Goal: Complete application form: Complete application form

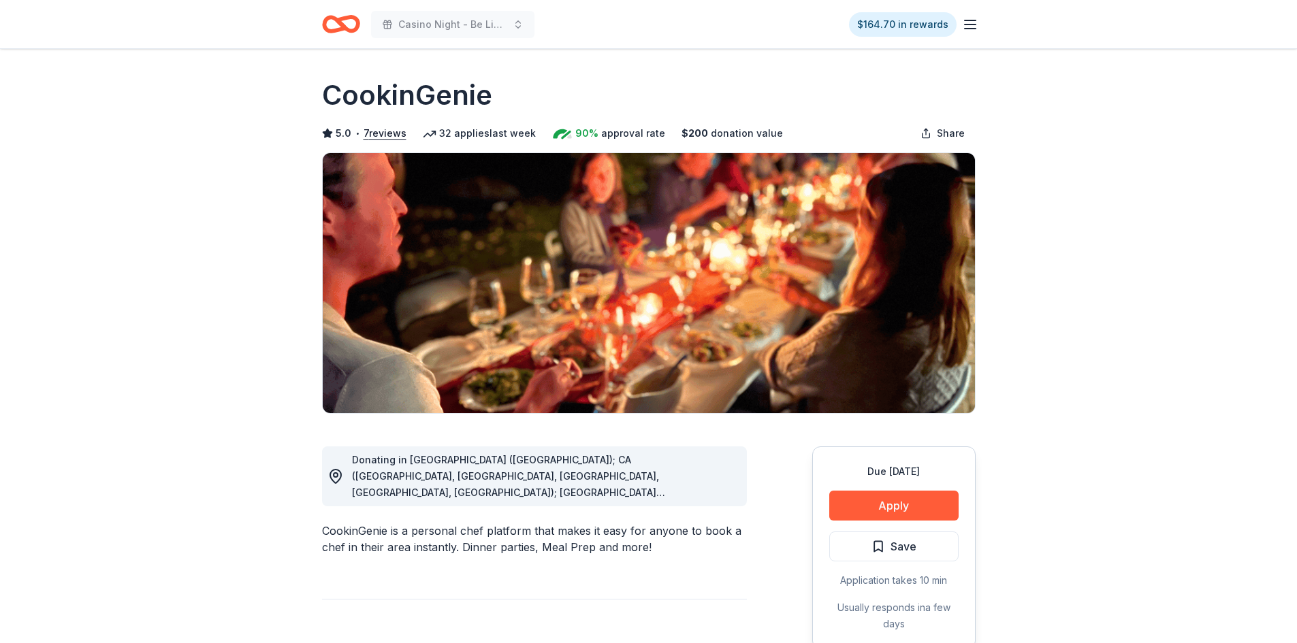
click at [374, 99] on h1 "CookinGenie" at bounding box center [407, 95] width 170 height 38
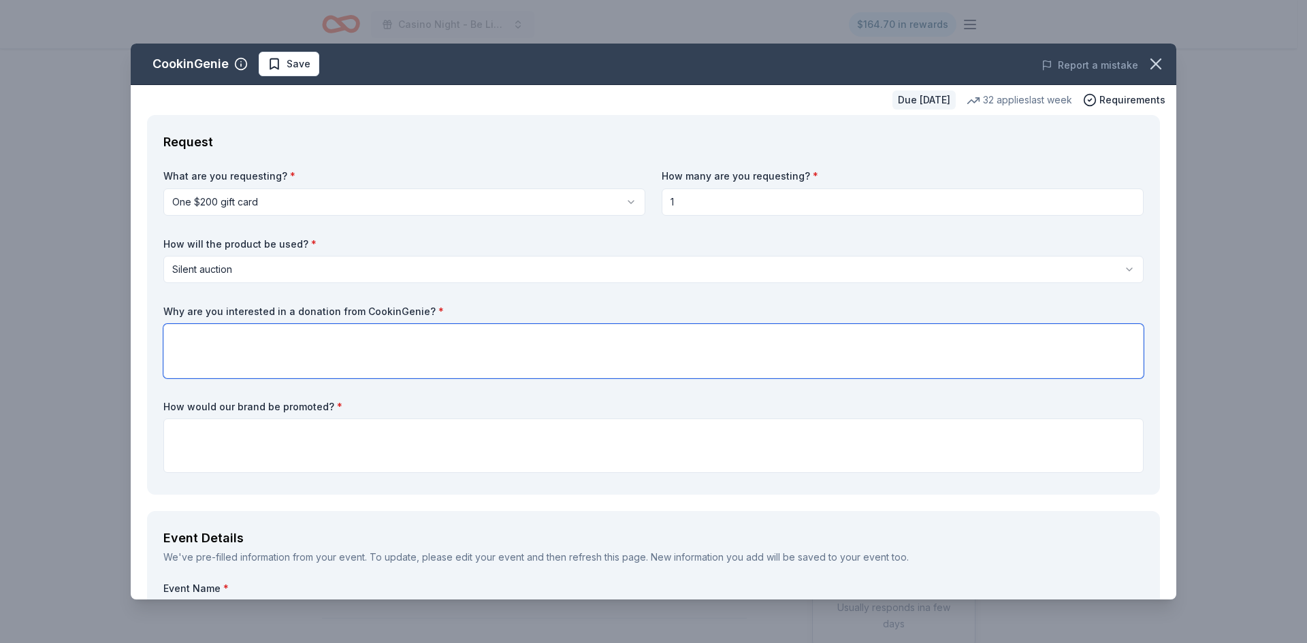
click at [285, 339] on textarea at bounding box center [653, 351] width 980 height 54
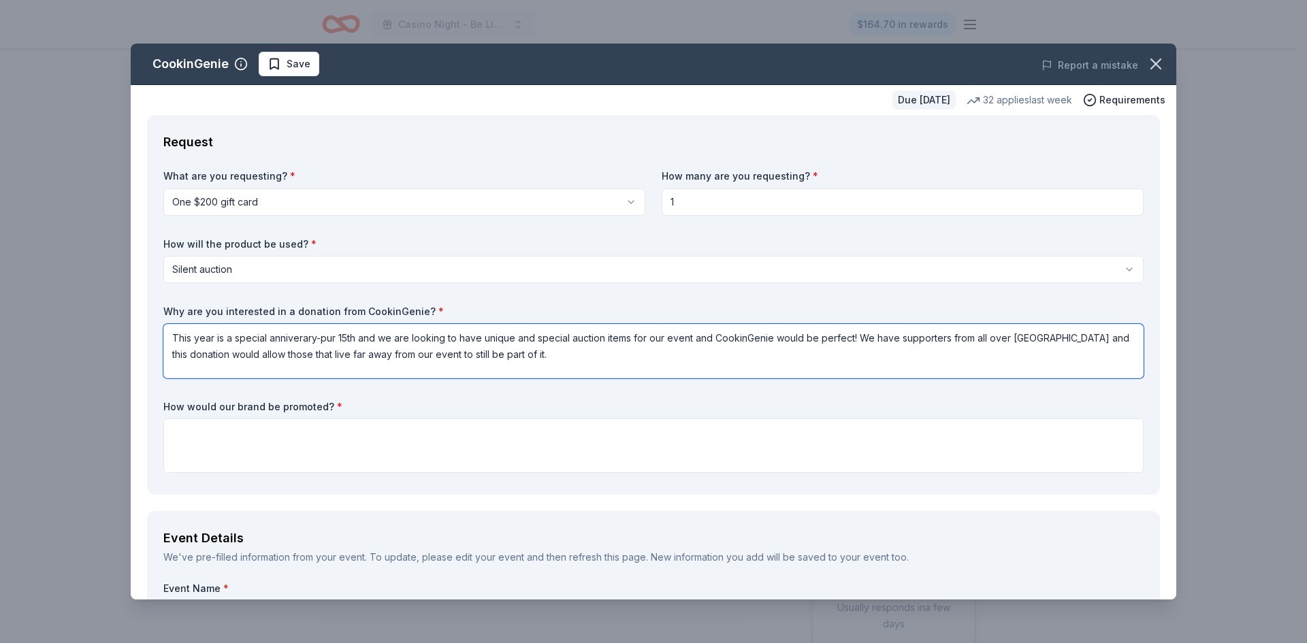
type textarea "This year is a special anniverary-pur 15th and we are looking to have unique an…"
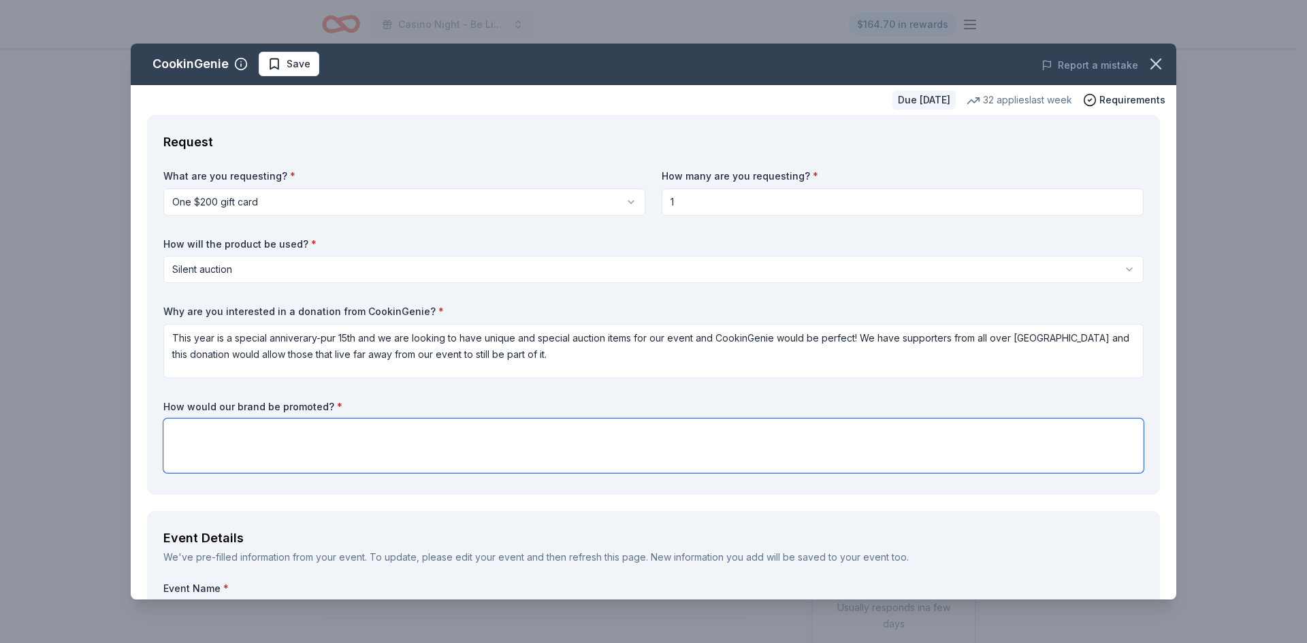
click at [199, 436] on textarea at bounding box center [653, 446] width 980 height 54
click at [342, 434] on textarea "You would be listed in our Auct" at bounding box center [653, 446] width 980 height 54
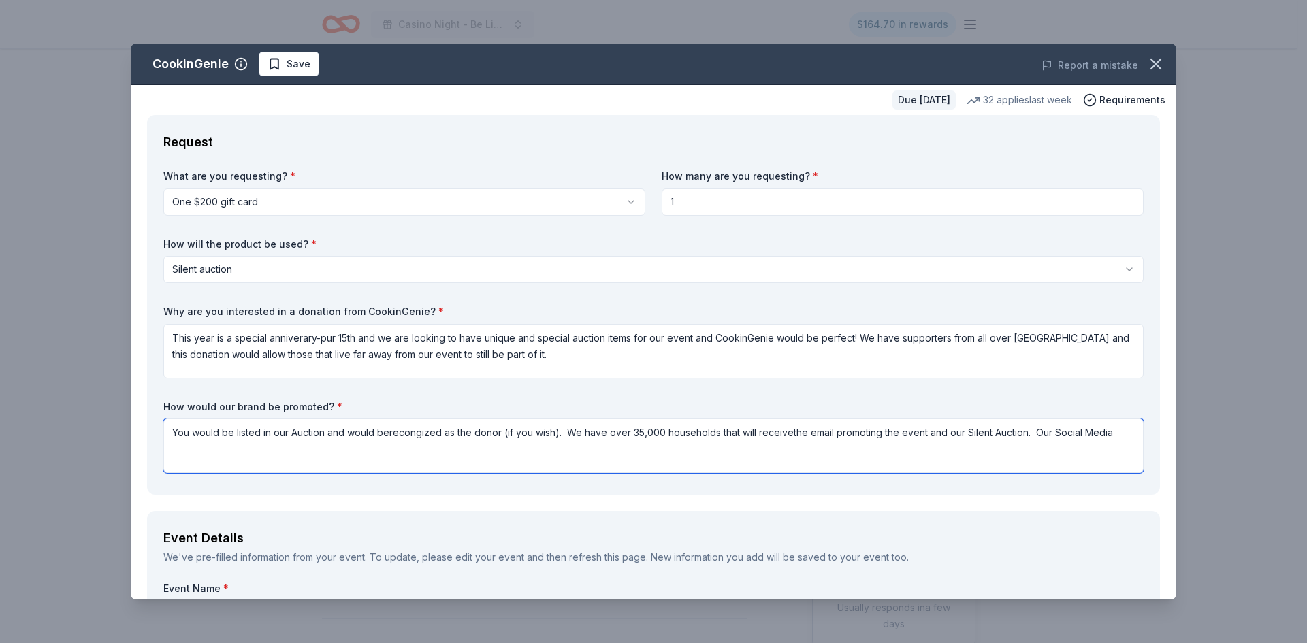
click at [790, 436] on textarea "You would be listed in our Auction and would berecongized as the donor (if you …" at bounding box center [653, 446] width 980 height 54
click at [786, 436] on textarea "You would be listed in our Auction and would berecongized as the donor (if you …" at bounding box center [653, 446] width 980 height 54
click at [1112, 434] on textarea "You would be listed in our Auction and would berecongized as the donor (if you …" at bounding box center [653, 446] width 980 height 54
click at [1042, 434] on textarea "You would be listed in our Auction and would berecongized as the donor (if you …" at bounding box center [653, 446] width 980 height 54
click at [278, 451] on textarea "You would be listed in our Auction and would berecongized as the donor (if you …" at bounding box center [653, 446] width 980 height 54
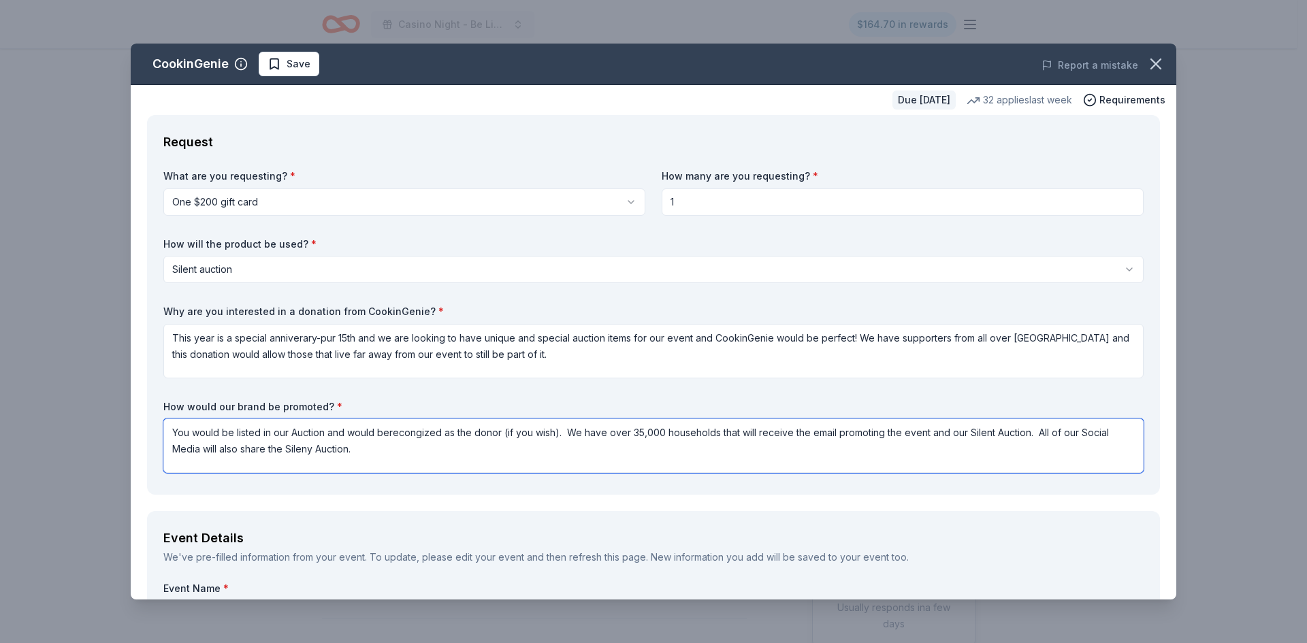
click at [389, 436] on textarea "You would be listed in our Auction and would berecongized as the donor (if you …" at bounding box center [653, 446] width 980 height 54
type textarea "You would be listed in our Auction and would be recongized as the donor (if you…"
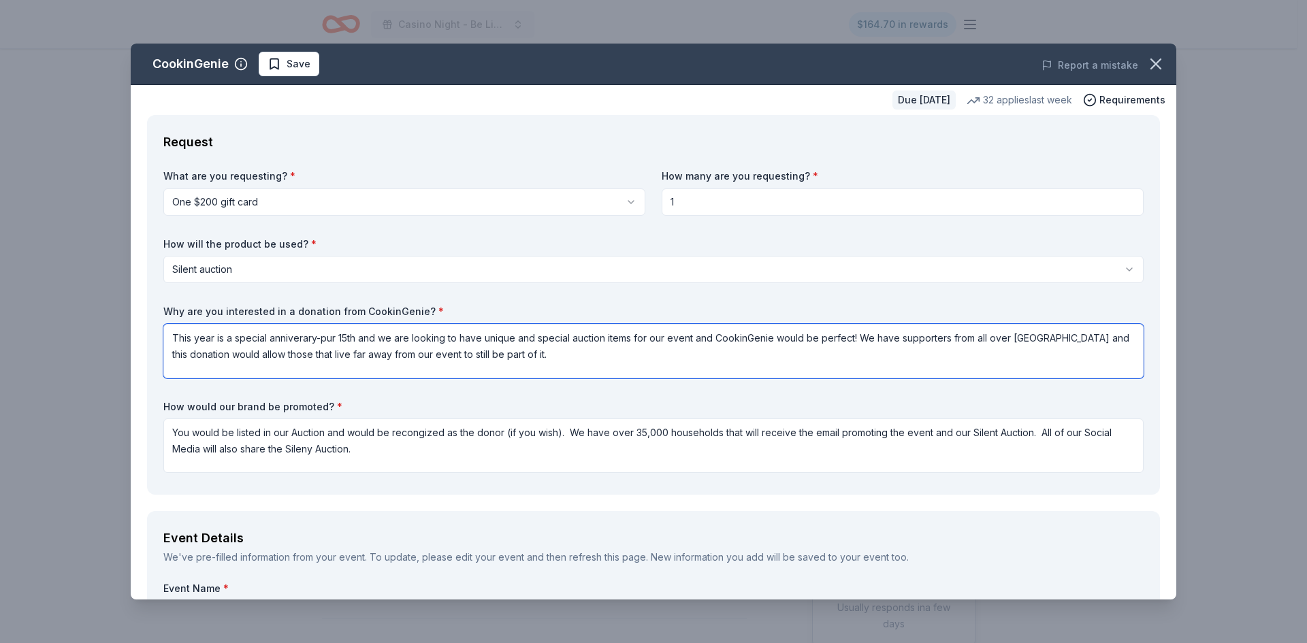
click at [292, 347] on textarea "This year is a special anniverary-pur 15th and we are looking to have unique an…" at bounding box center [653, 351] width 980 height 54
click at [325, 340] on textarea "This year is a special anniverary-pur 15th and we are looking to have unique an…" at bounding box center [653, 351] width 980 height 54
type textarea "This year is a special anniverary-our 15th and we are looking to have unique an…"
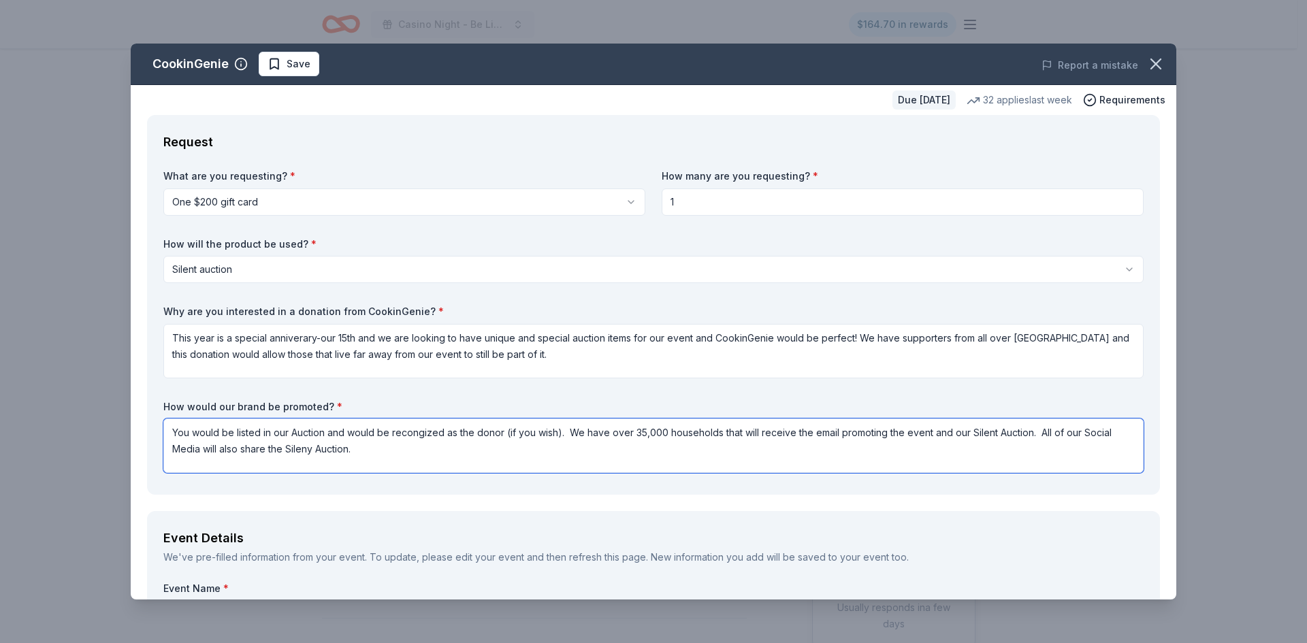
click at [310, 451] on textarea "You would be listed in our Auction and would be recongized as the donor (if you…" at bounding box center [653, 446] width 980 height 54
click at [425, 453] on textarea "You would be listed in our Auction and would be recongized as the donor (if you…" at bounding box center [653, 446] width 980 height 54
click at [421, 438] on textarea "You would be listed in our Auction and would be recongized as the donor (if you…" at bounding box center [653, 446] width 980 height 54
click at [406, 453] on textarea "You would be listed in our Auction and would be recongized as the donor (if you…" at bounding box center [653, 446] width 980 height 54
drag, startPoint x: 387, startPoint y: 457, endPoint x: 172, endPoint y: 430, distance: 216.8
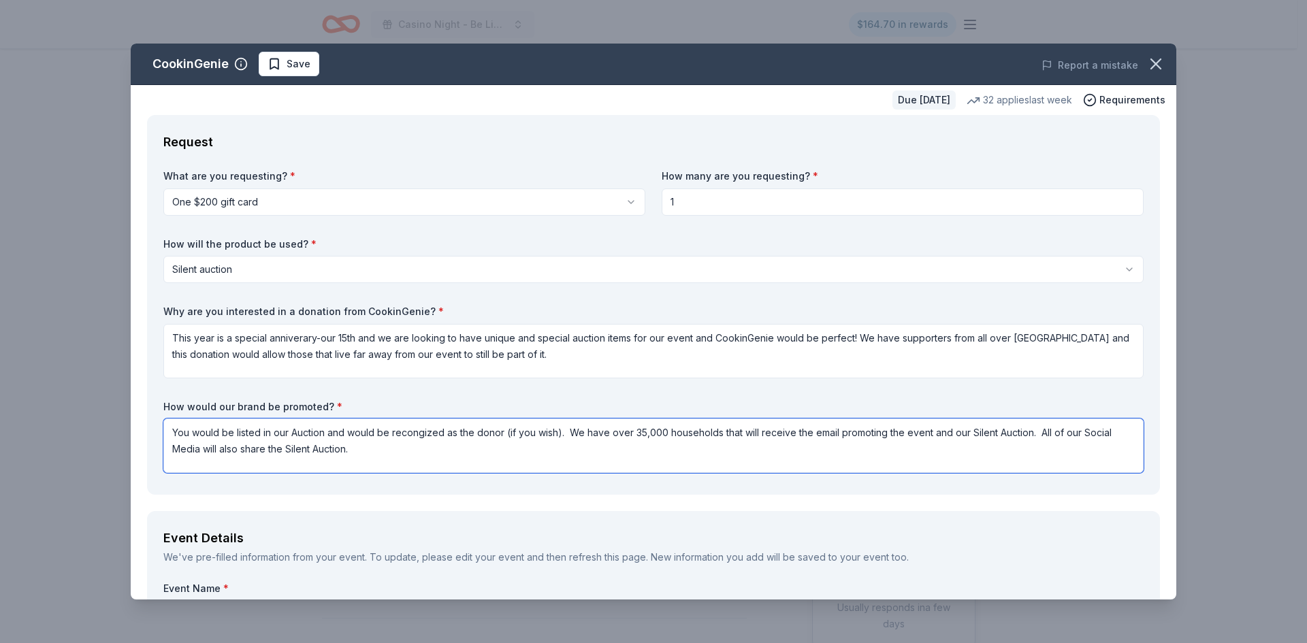
click at [172, 430] on textarea "You would be listed in our Auction and would be recongized as the donor (if you…" at bounding box center [653, 446] width 980 height 54
type textarea "You would be listed in our Auction and would be recongized as the donor (if you…"
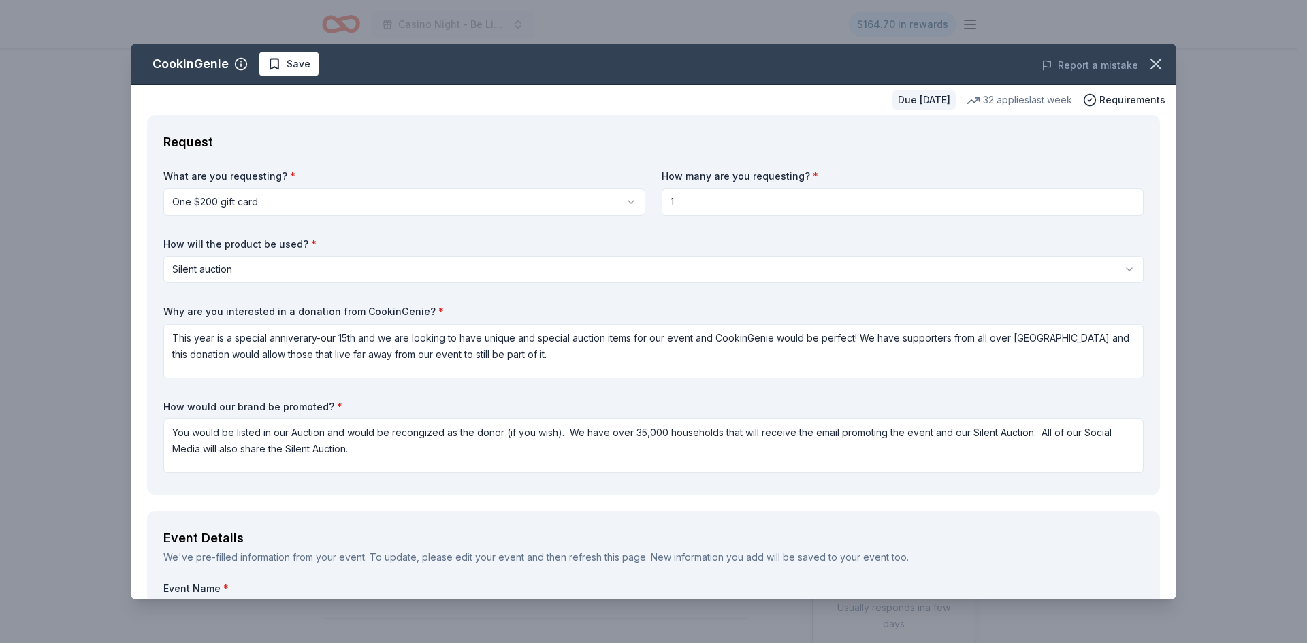
drag, startPoint x: 349, startPoint y: 401, endPoint x: 196, endPoint y: 400, distance: 152.5
click at [196, 400] on label "How would our brand be promoted? *" at bounding box center [653, 407] width 980 height 14
drag, startPoint x: 323, startPoint y: 405, endPoint x: 296, endPoint y: 406, distance: 26.6
click at [296, 406] on label "How would our brand be promoted? *" at bounding box center [653, 407] width 980 height 14
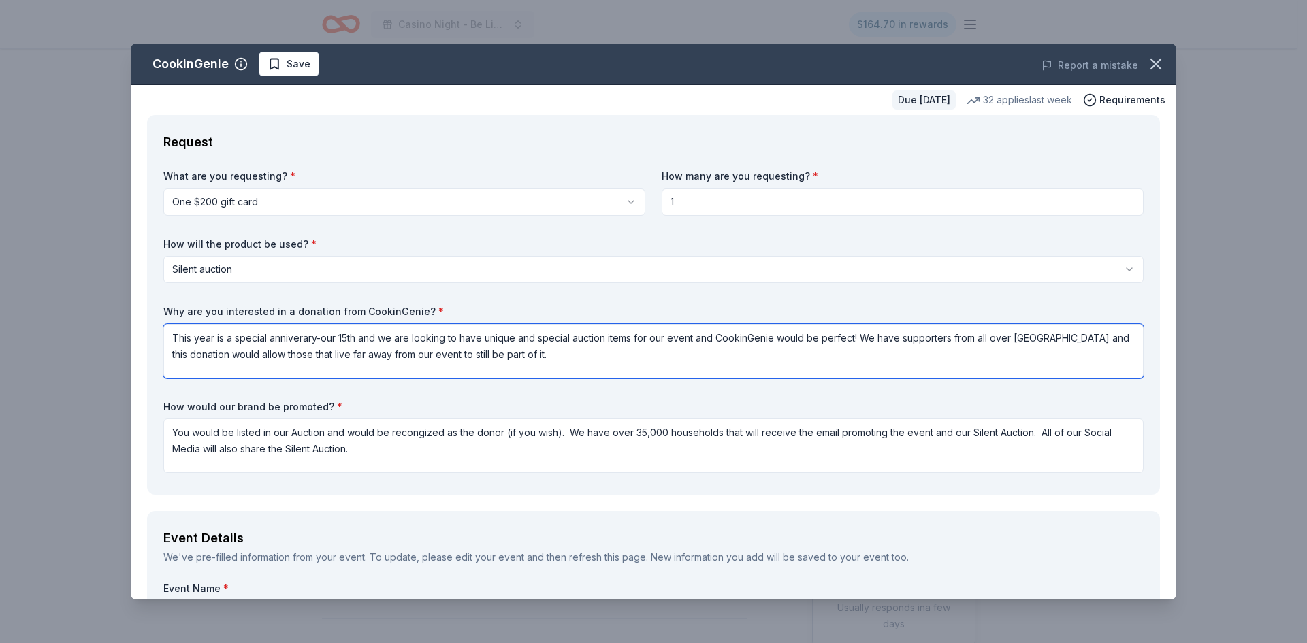
drag, startPoint x: 556, startPoint y: 364, endPoint x: 303, endPoint y: 345, distance: 253.2
click at [303, 345] on textarea "This year is a special anniverary-our 15th and we are looking to have unique an…" at bounding box center [653, 351] width 980 height 54
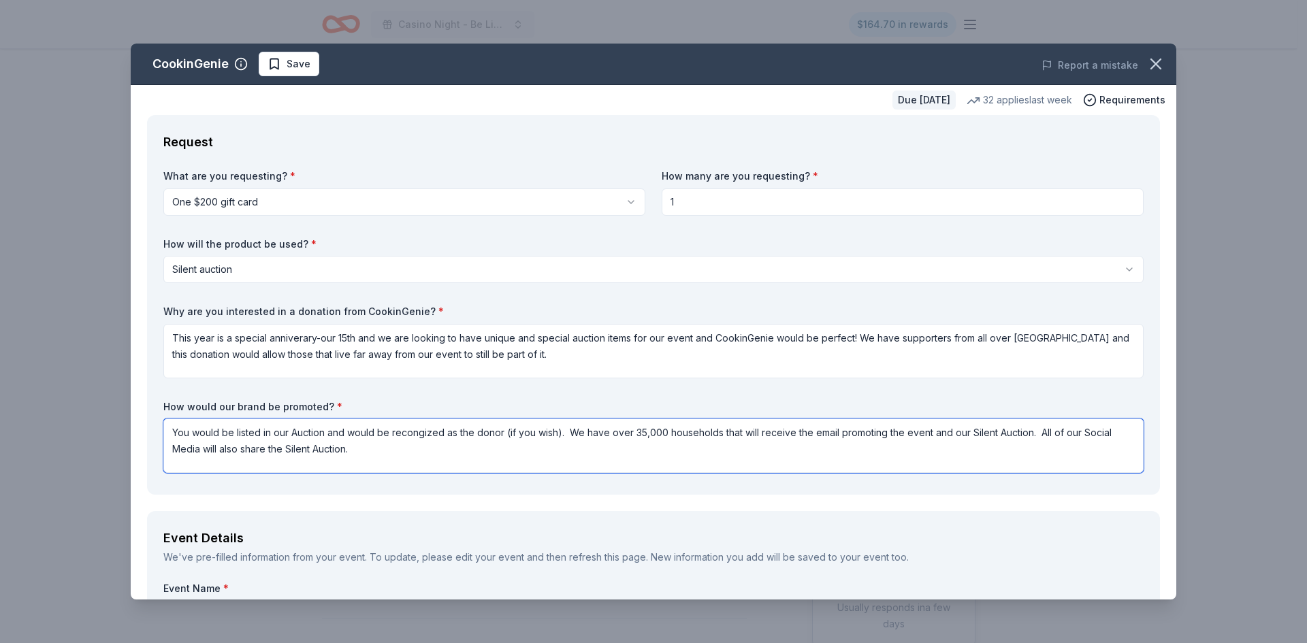
click at [368, 460] on textarea "You would be listed in our Auction and would be recongized as the donor (if you…" at bounding box center [653, 446] width 980 height 54
drag, startPoint x: 361, startPoint y: 455, endPoint x: 165, endPoint y: 424, distance: 199.2
click at [165, 424] on textarea "You would be listed in our Auction and would be recongized as the donor (if you…" at bounding box center [653, 446] width 980 height 54
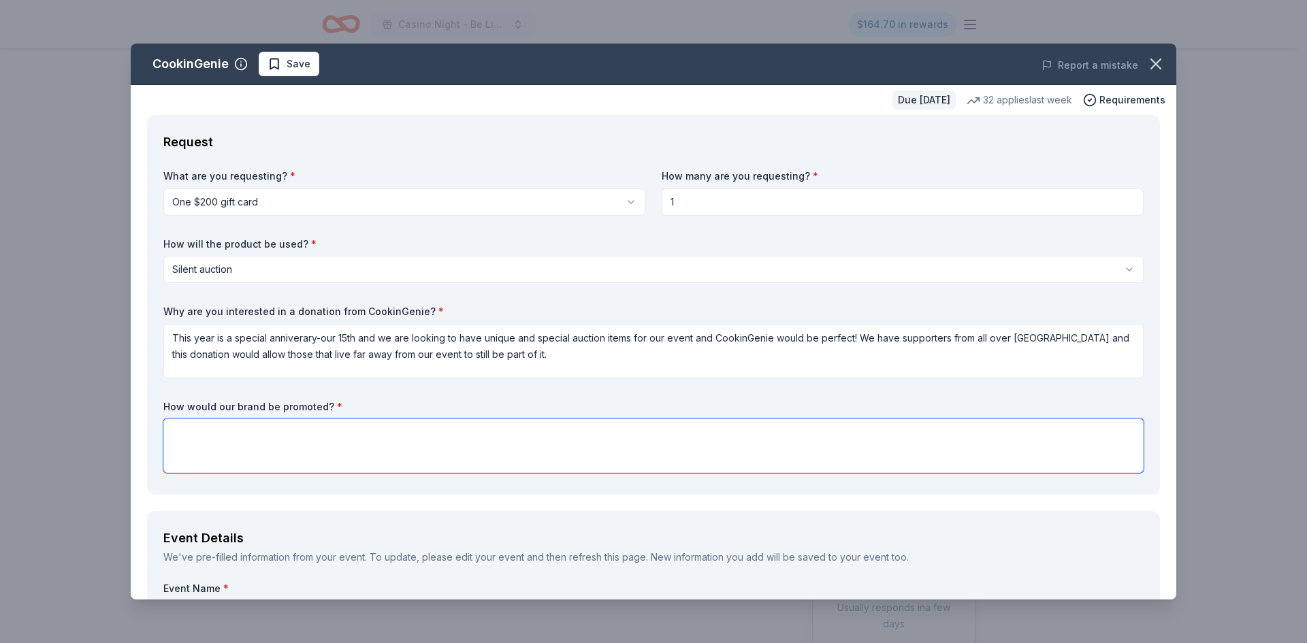
paste textarea "Your brand will be proudly featured in our Silent Auction listings and recogniz…"
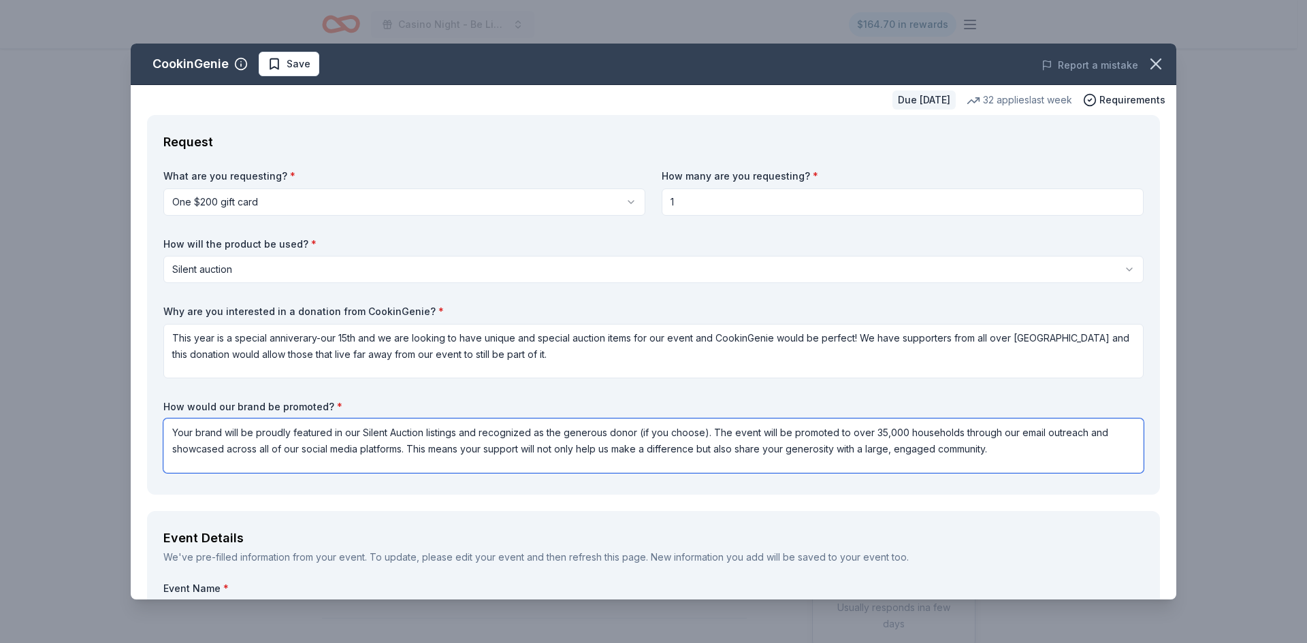
type textarea "Your brand will be proudly featured in our Silent Auction listings and recogniz…"
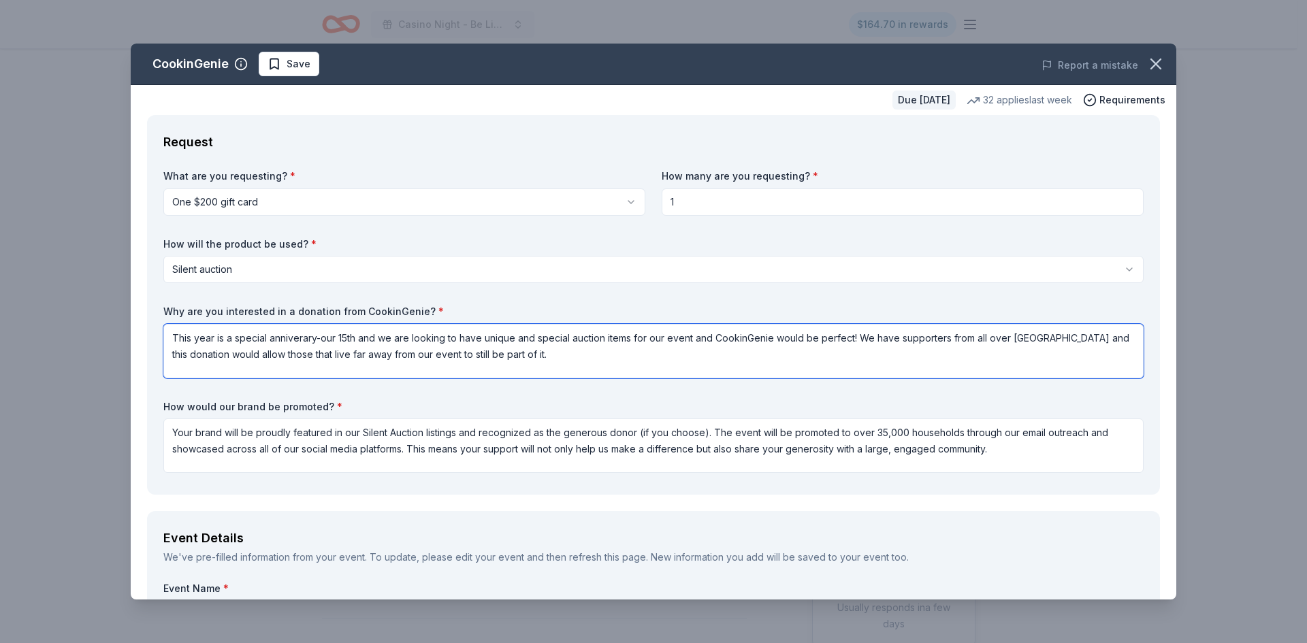
drag, startPoint x: 552, startPoint y: 361, endPoint x: 172, endPoint y: 343, distance: 381.0
click at [172, 343] on textarea "This year is a special anniverary-our 15th and we are looking to have unique an…" at bounding box center [653, 351] width 980 height 54
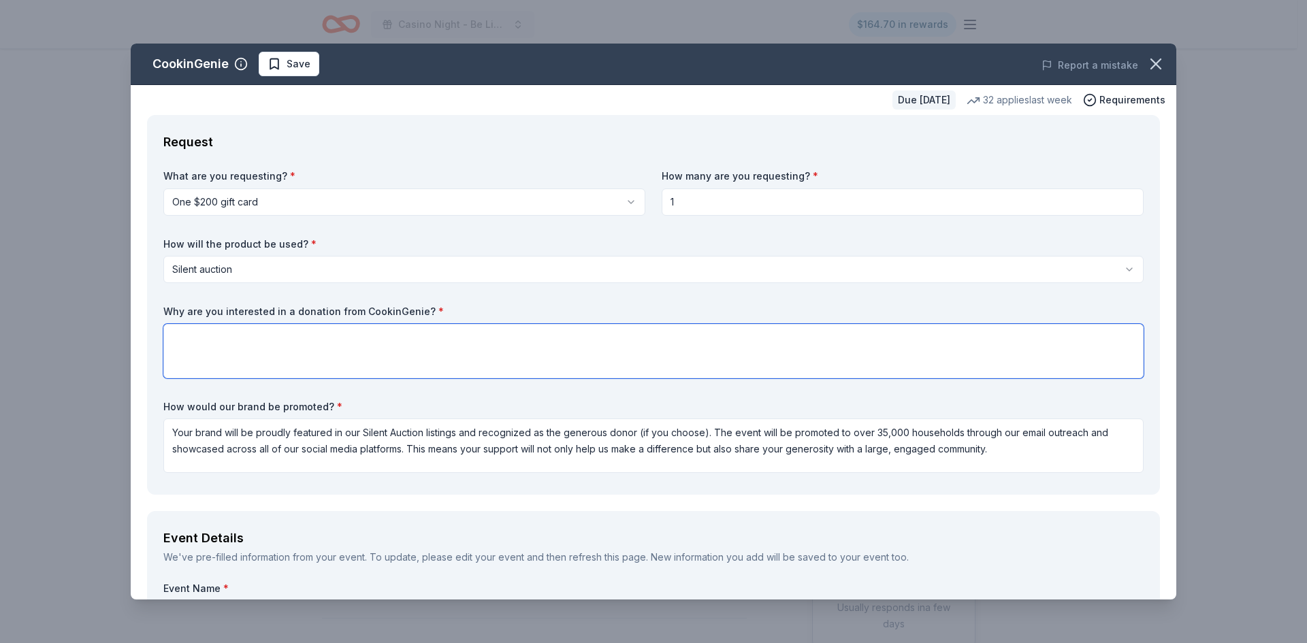
paste textarea "This year marks our 15th anniversary, and we’re aiming to offer unique, memorab…"
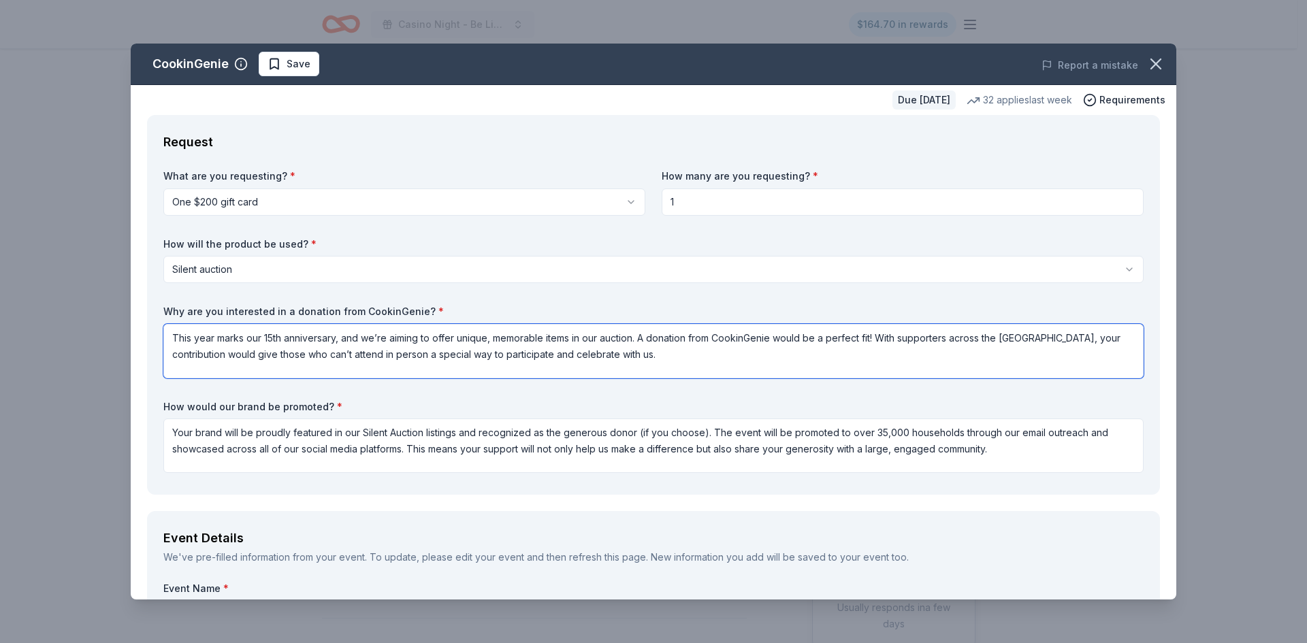
type textarea "This year marks our 15th anniversary, and we’re aiming to offer unique, memorab…"
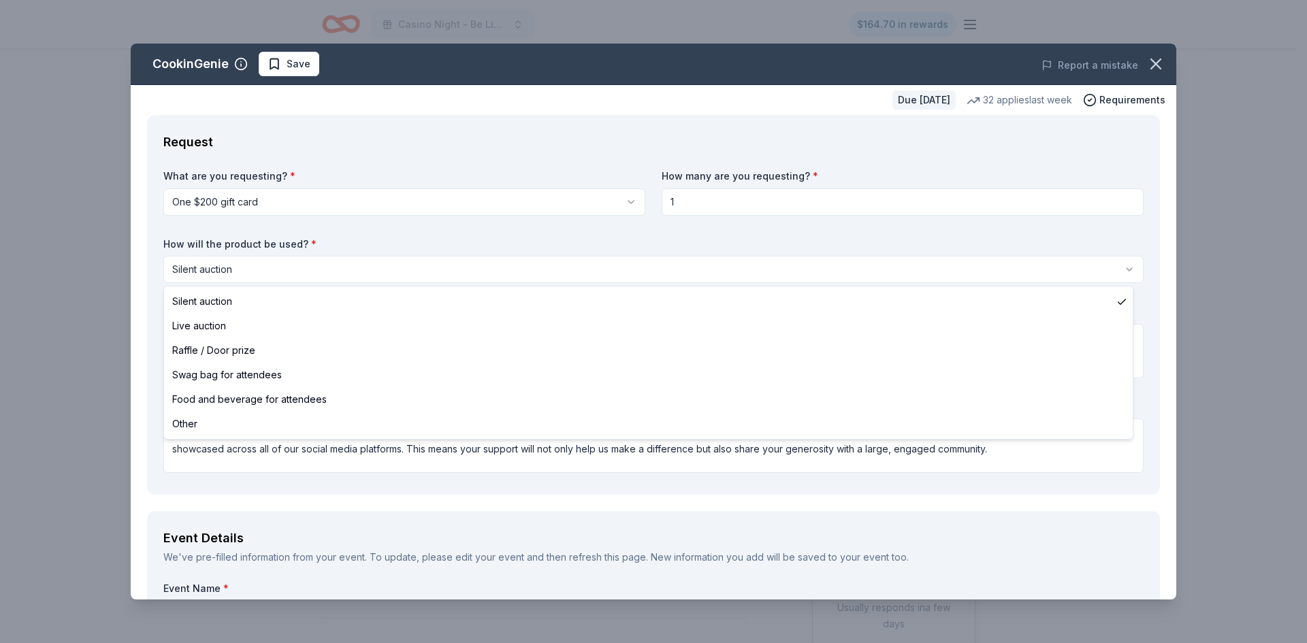
click at [204, 269] on html "Casino Night - Be Like Brit 15 Years $164.70 in rewards Due in 88 days Share Co…" at bounding box center [653, 321] width 1307 height 643
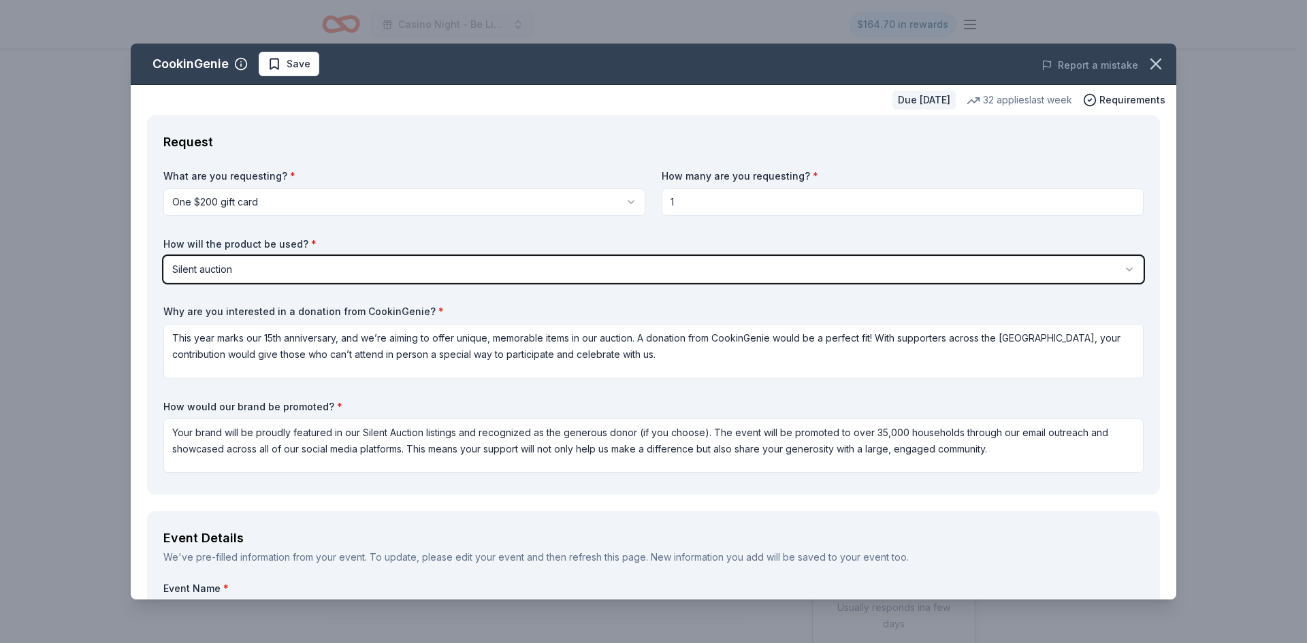
click at [267, 260] on html "Casino Night - Be Like Brit 15 Years $164.70 in rewards Due in 88 days Share Co…" at bounding box center [653, 321] width 1307 height 643
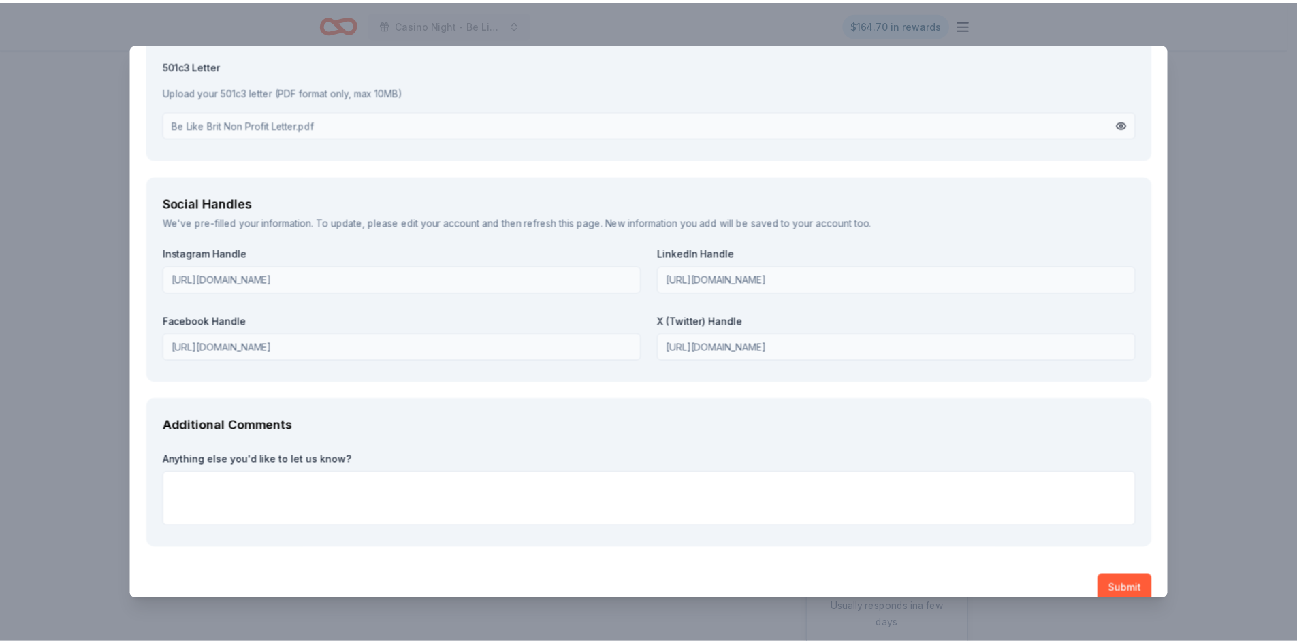
scroll to position [1493, 0]
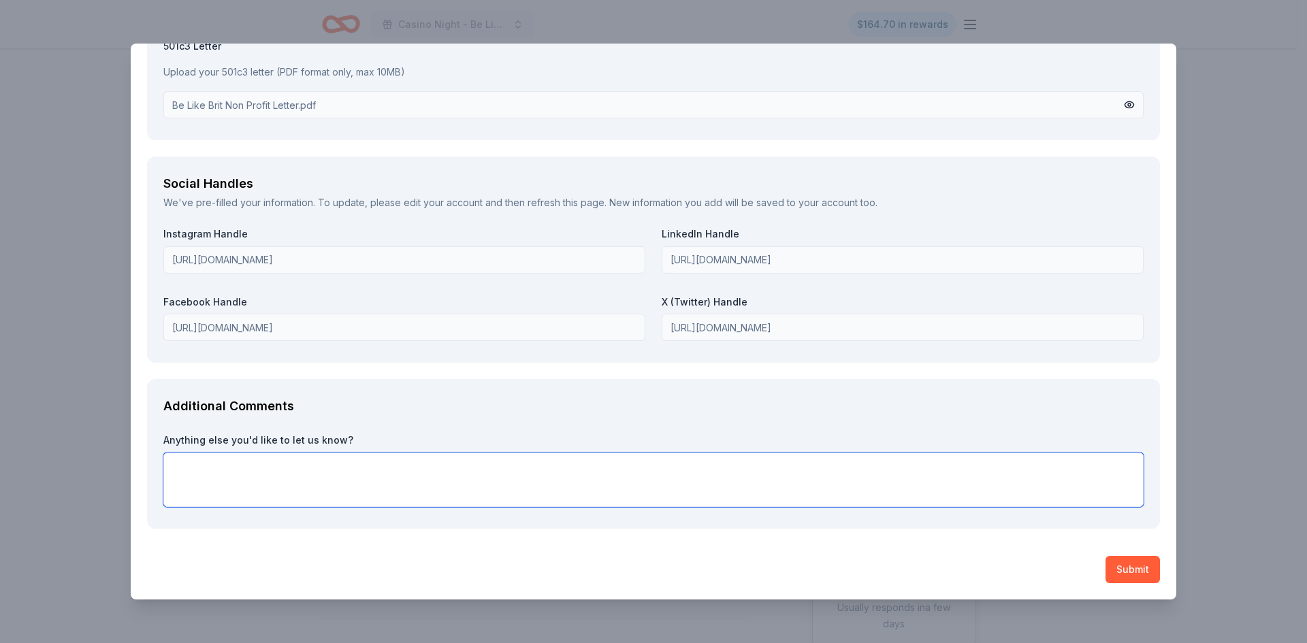
click at [520, 472] on textarea at bounding box center [653, 480] width 980 height 54
click at [257, 470] on textarea "W" at bounding box center [653, 480] width 980 height 54
type textarea "We appreciate your consideration!"
click at [1112, 570] on button "Submit" at bounding box center [1133, 569] width 54 height 27
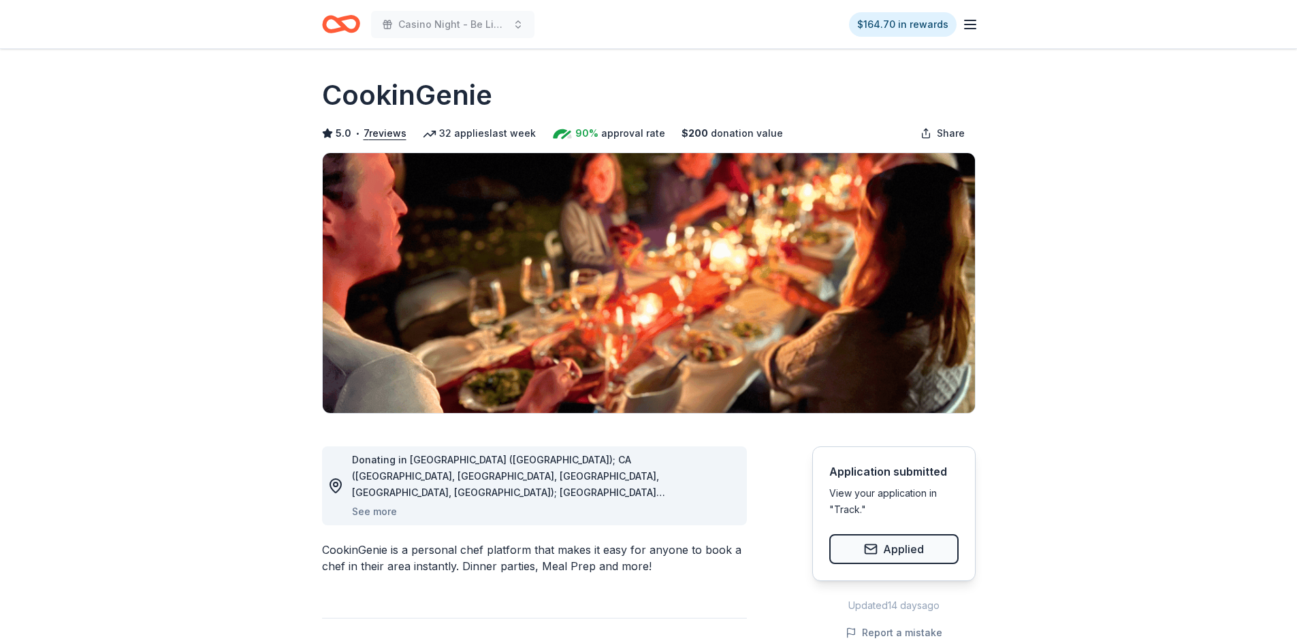
click at [329, 25] on icon "Home" at bounding box center [341, 24] width 38 height 32
click at [356, 25] on icon "Home" at bounding box center [346, 24] width 21 height 14
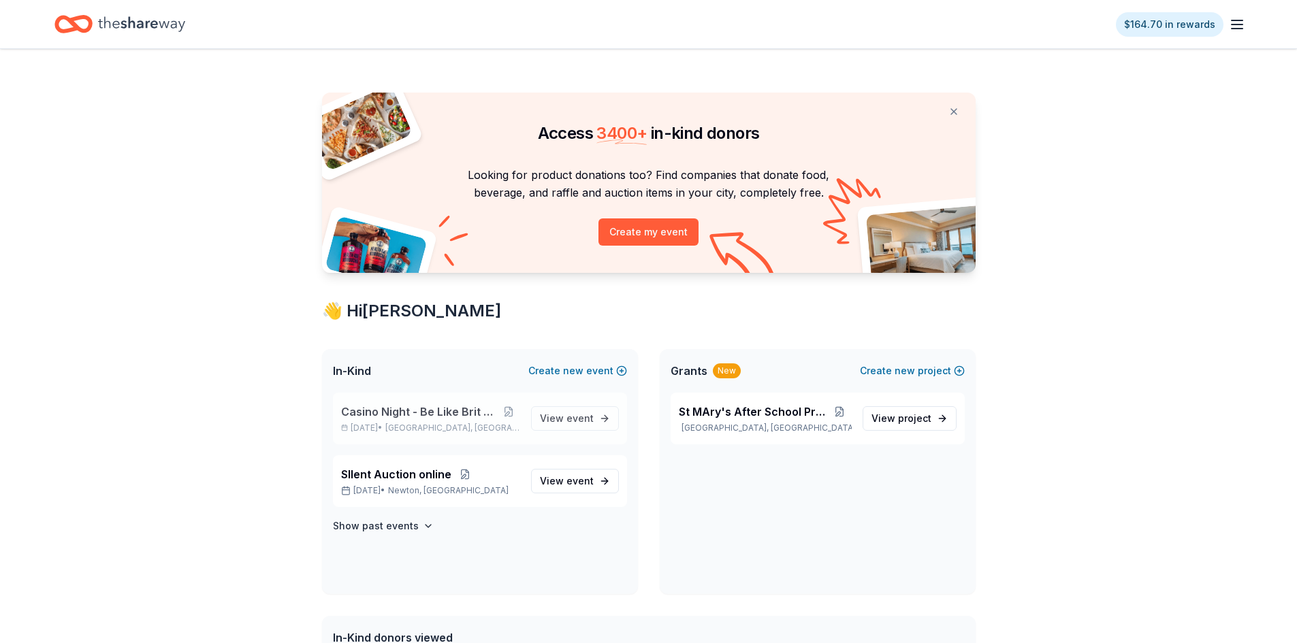
click at [396, 420] on div "Casino Night - Be Like Brit 15 Years Nov 15, 2025 • Worcester, MA" at bounding box center [430, 419] width 179 height 30
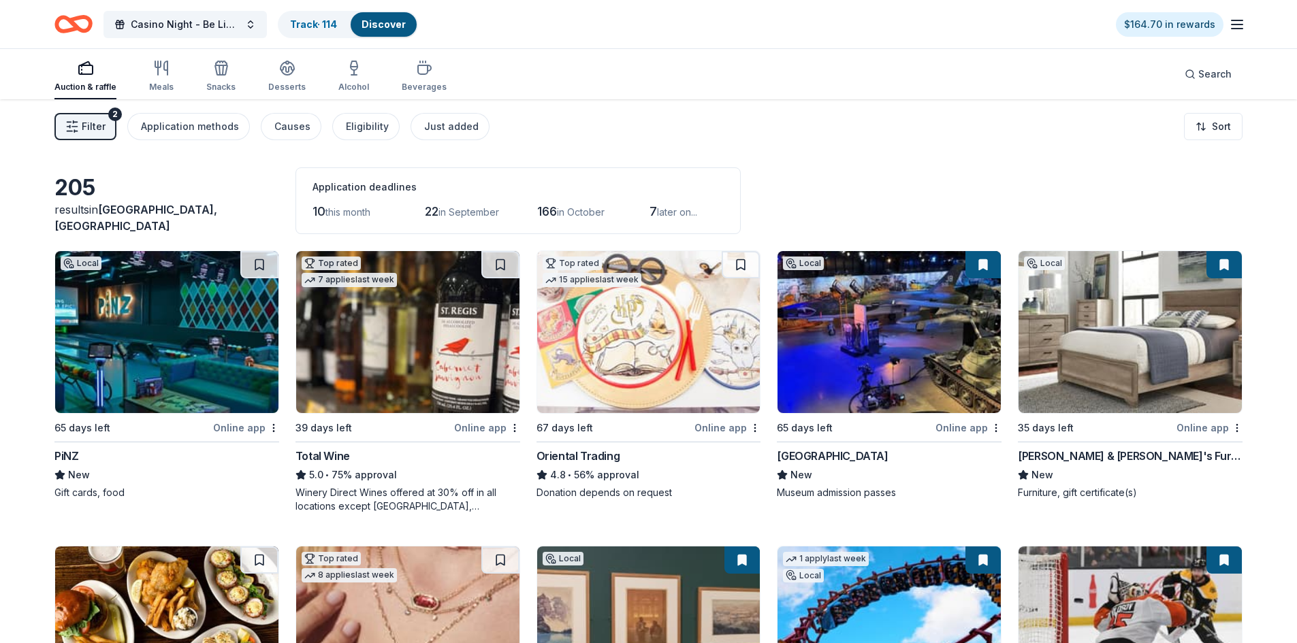
click at [376, 25] on link "Discover" at bounding box center [383, 24] width 44 height 12
click at [324, 27] on link "Track · 114" at bounding box center [313, 24] width 47 height 12
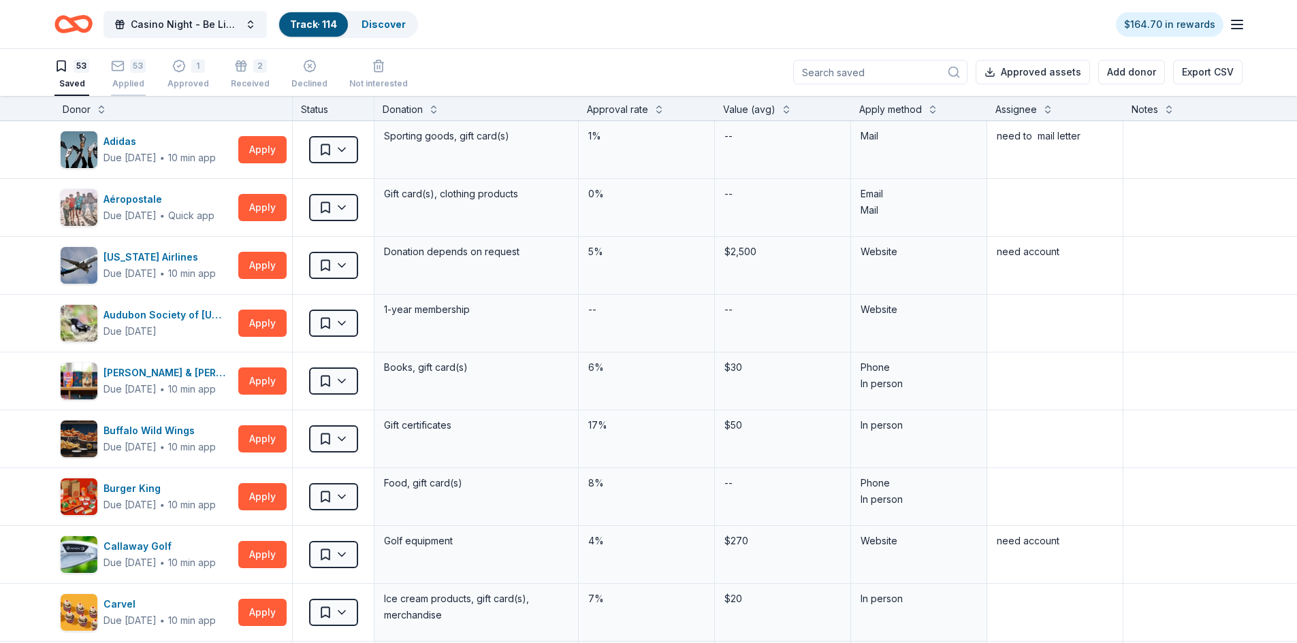
click at [123, 75] on div "53 Applied" at bounding box center [128, 74] width 35 height 30
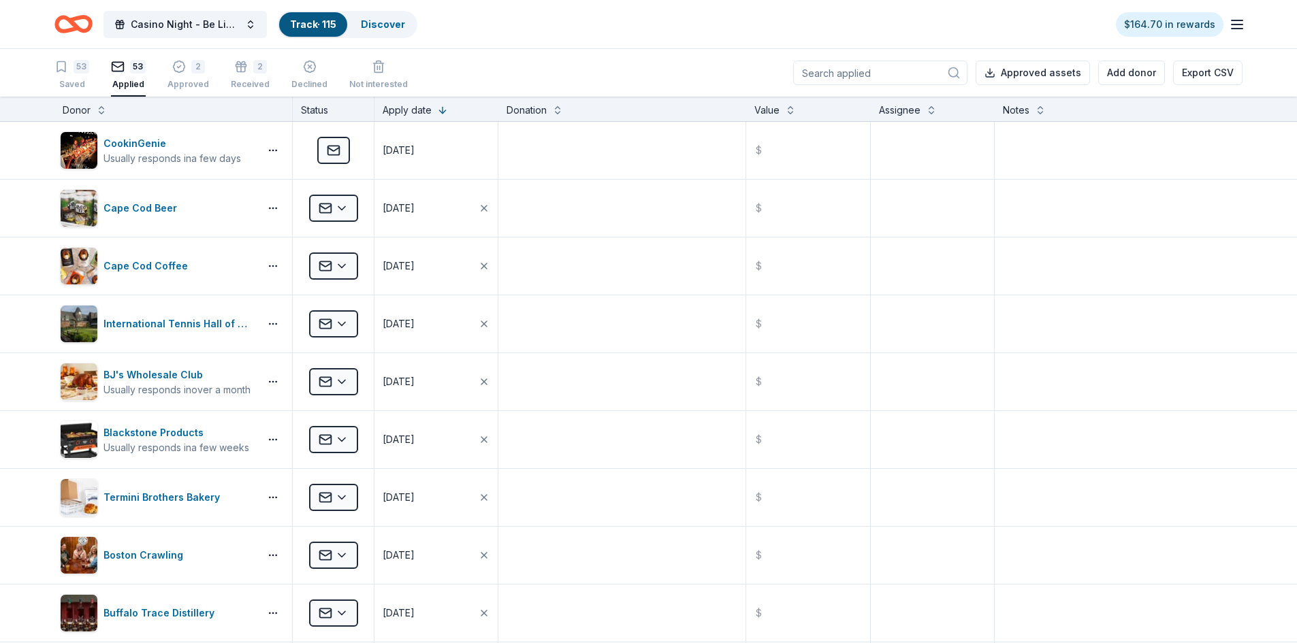
click at [869, 73] on input at bounding box center [880, 73] width 174 height 25
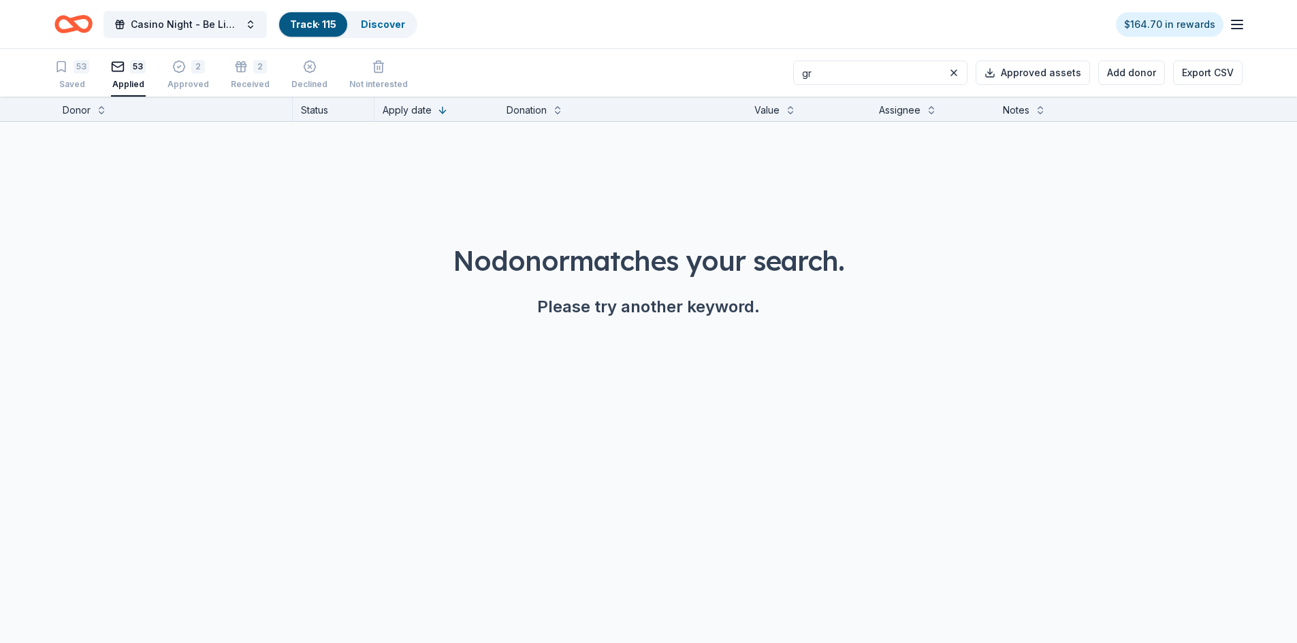
type input "g"
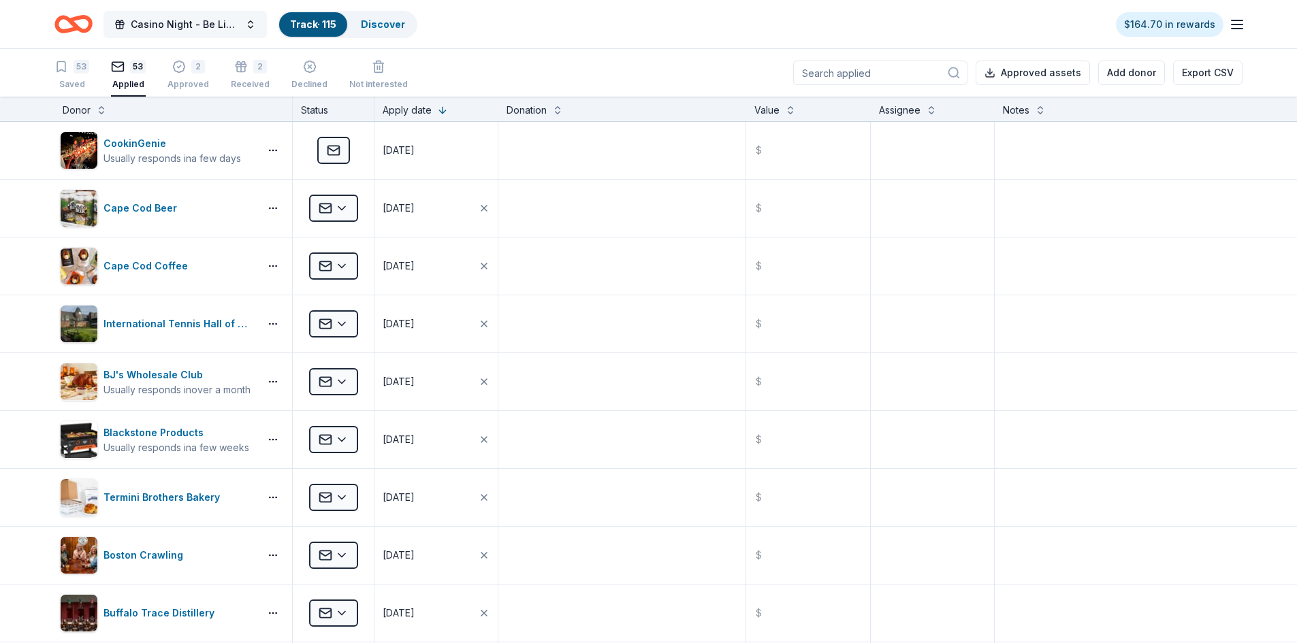
click at [182, 28] on span "Casino Night - Be Like Brit 15 Years" at bounding box center [185, 24] width 109 height 16
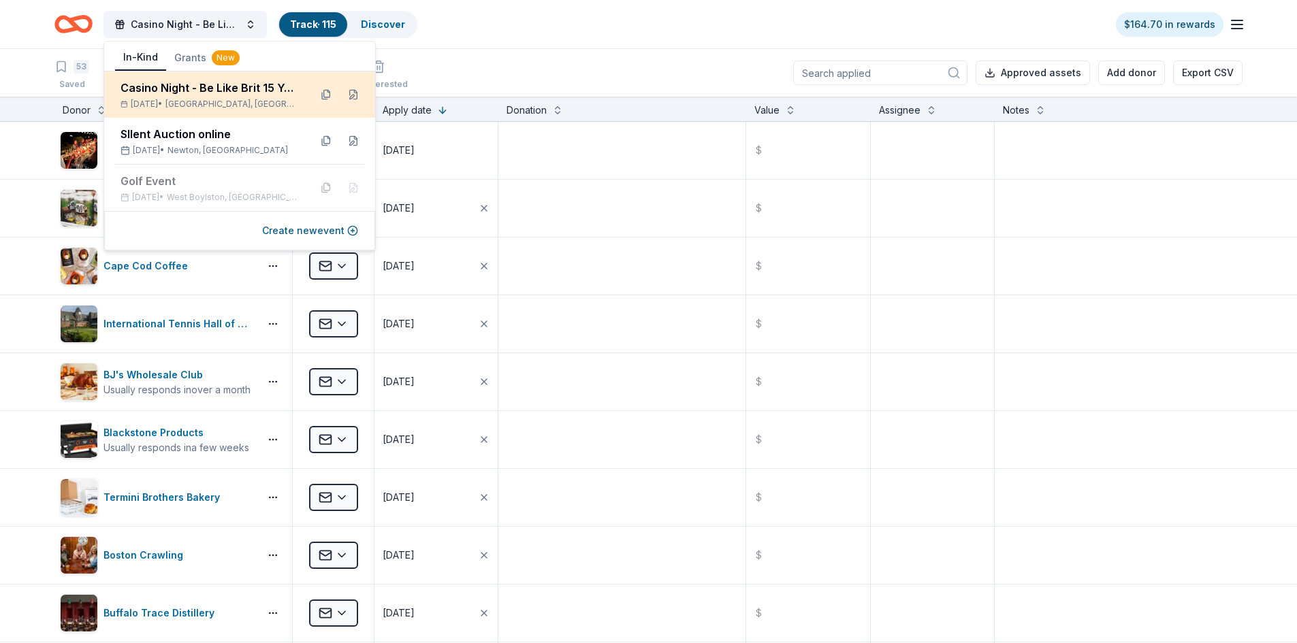
click at [200, 104] on span "Worcester, MA" at bounding box center [231, 104] width 133 height 11
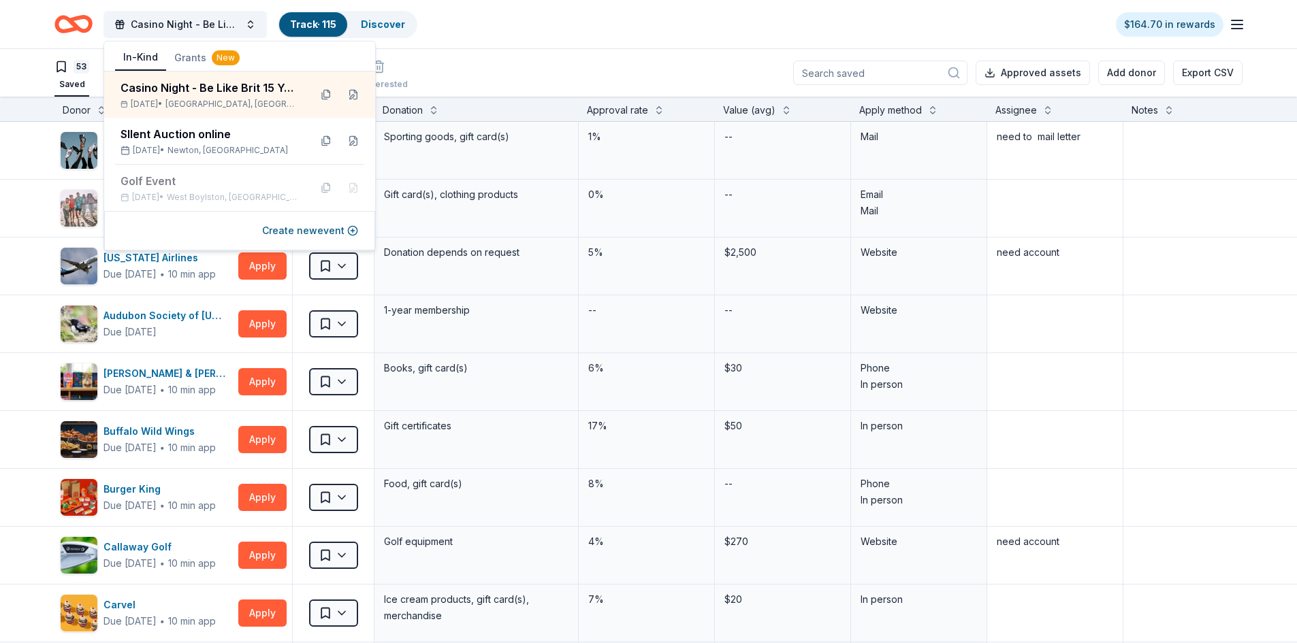
click at [592, 74] on div "53 Saved 53 Applied 2 Approved 2 Received Declined Not interested Approved asse…" at bounding box center [648, 73] width 1188 height 48
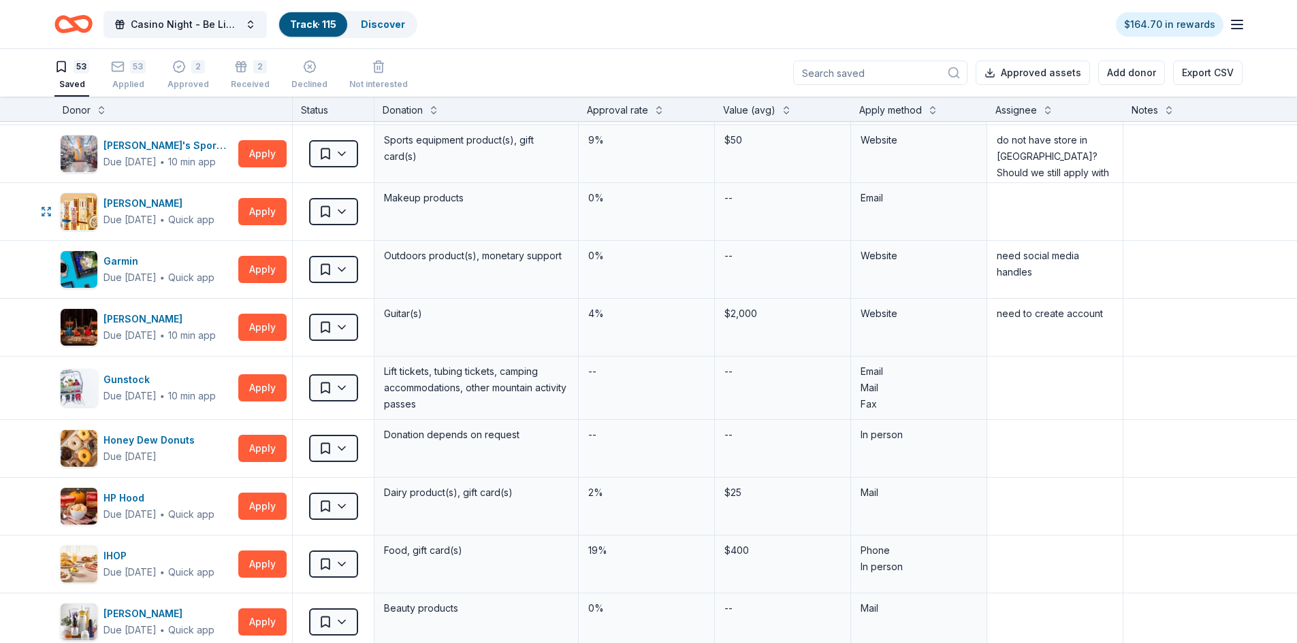
scroll to position [340, 0]
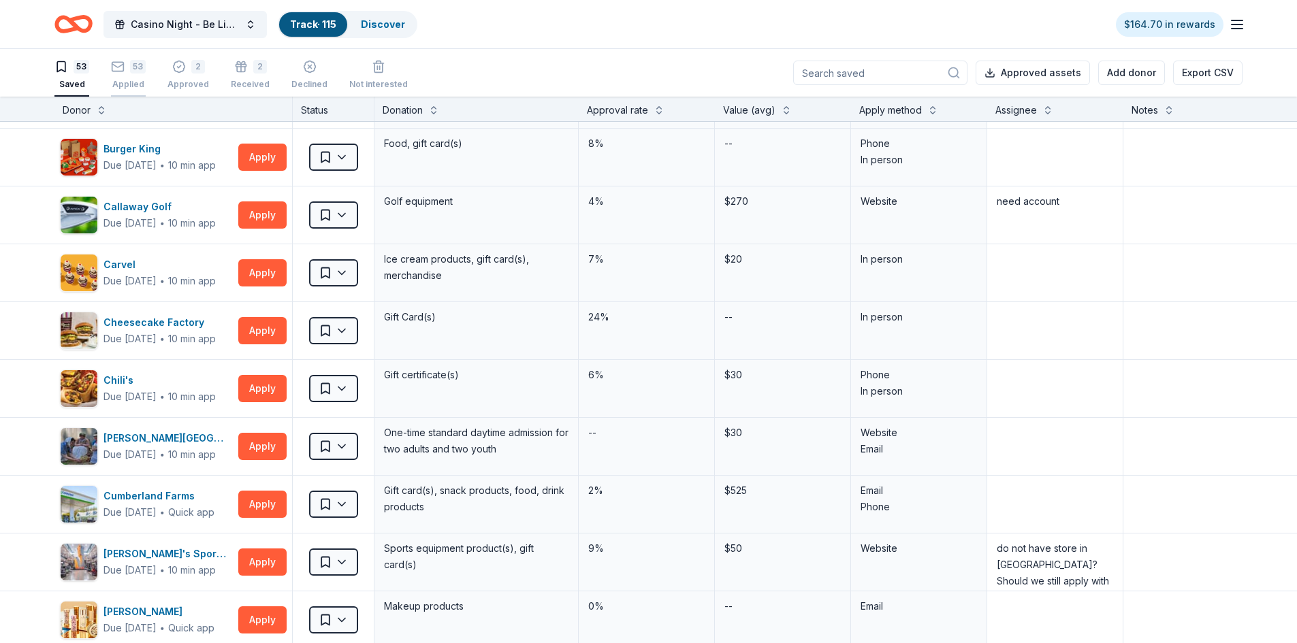
click at [120, 71] on rect "button" at bounding box center [118, 66] width 12 height 9
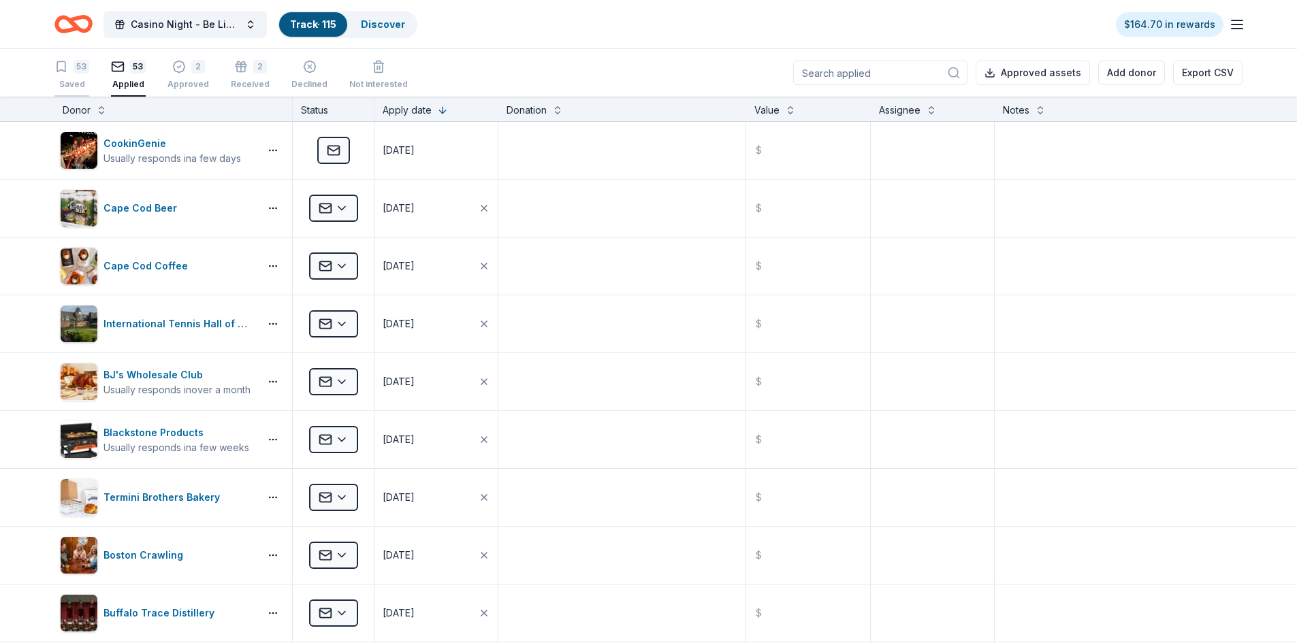
click at [73, 72] on div "53" at bounding box center [71, 67] width 35 height 14
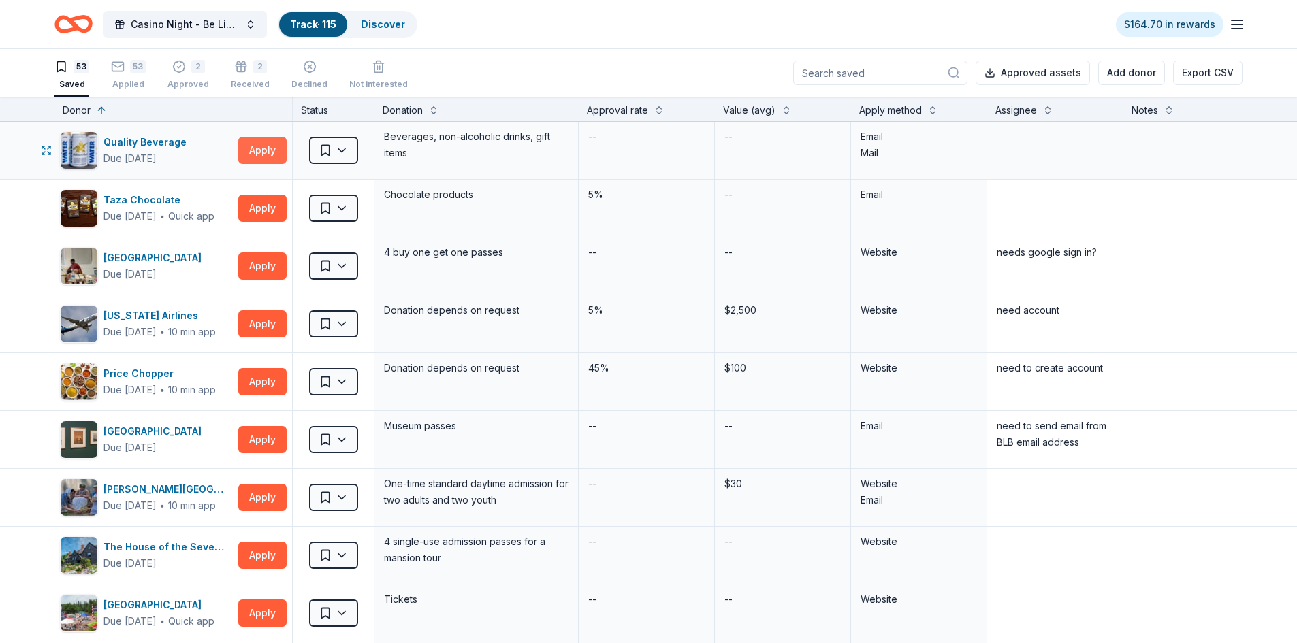
click at [270, 153] on button "Apply" at bounding box center [262, 150] width 48 height 27
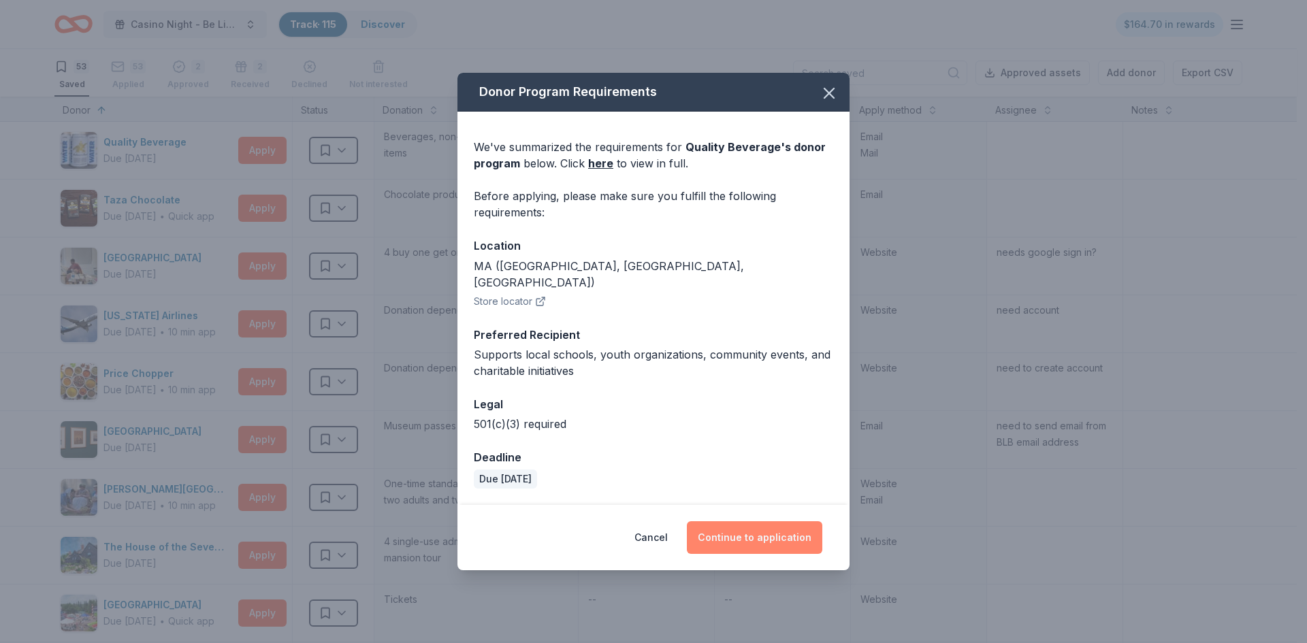
click at [760, 526] on button "Continue to application" at bounding box center [754, 537] width 135 height 33
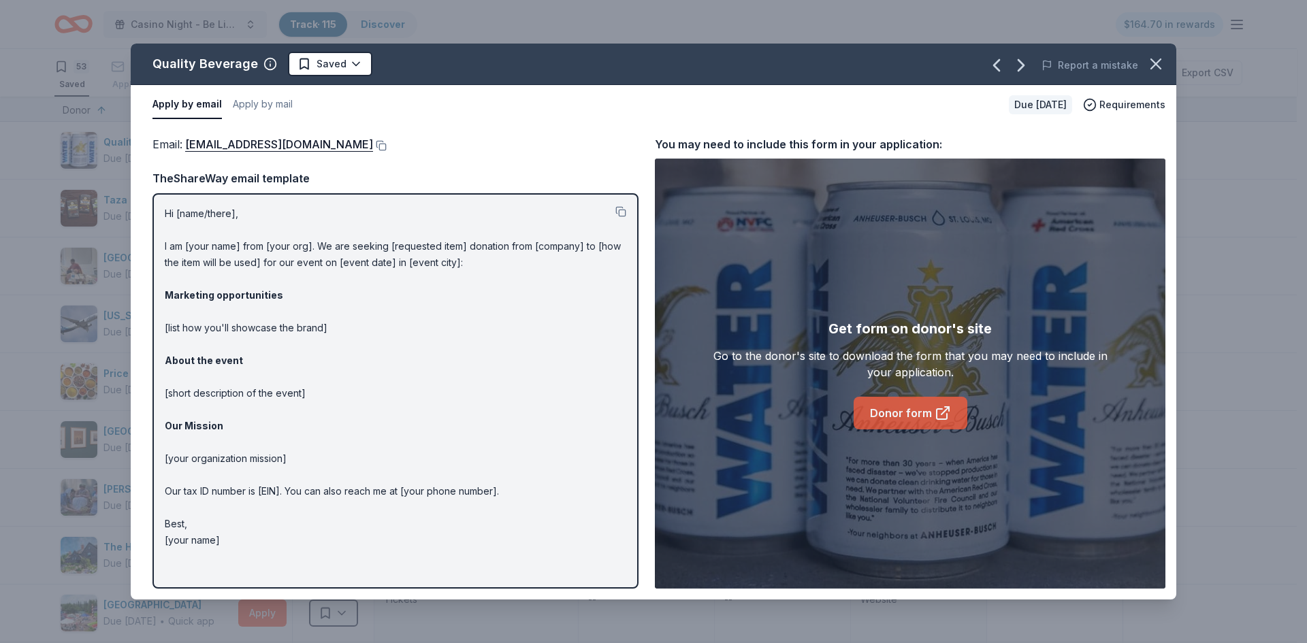
click at [905, 418] on link "Donor form" at bounding box center [911, 413] width 114 height 33
click at [919, 413] on link "Donor form" at bounding box center [911, 413] width 114 height 33
click at [1153, 69] on icon "button" at bounding box center [1155, 63] width 19 height 19
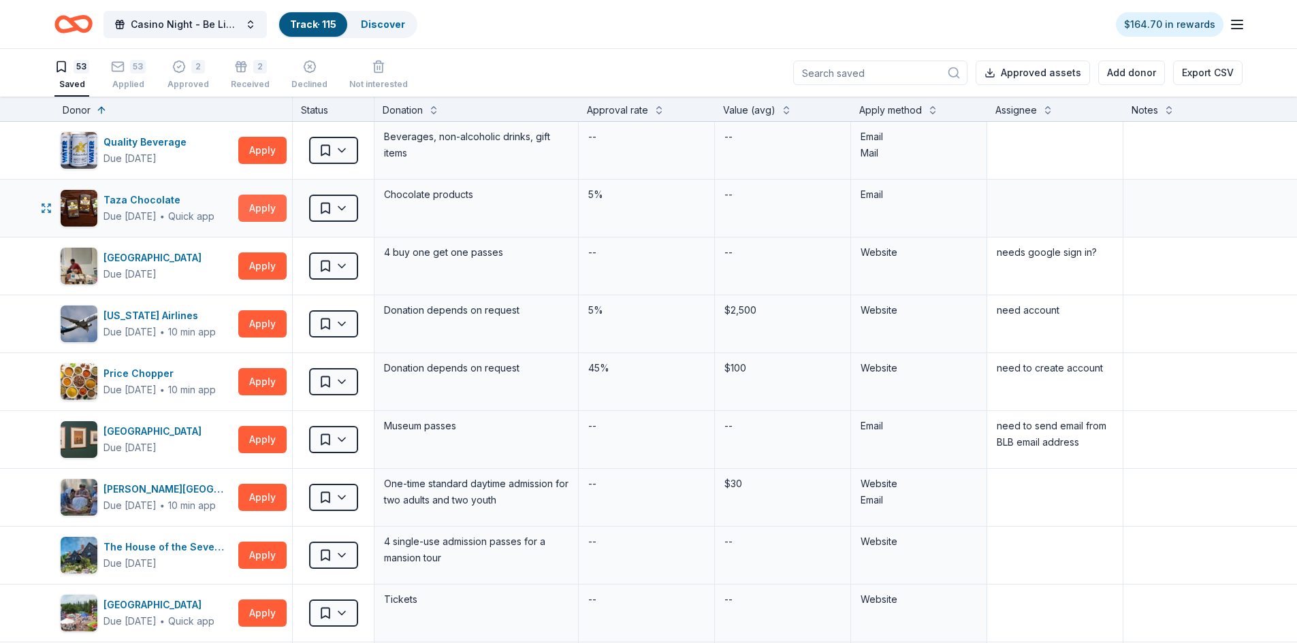
click at [268, 217] on button "Apply" at bounding box center [262, 208] width 48 height 27
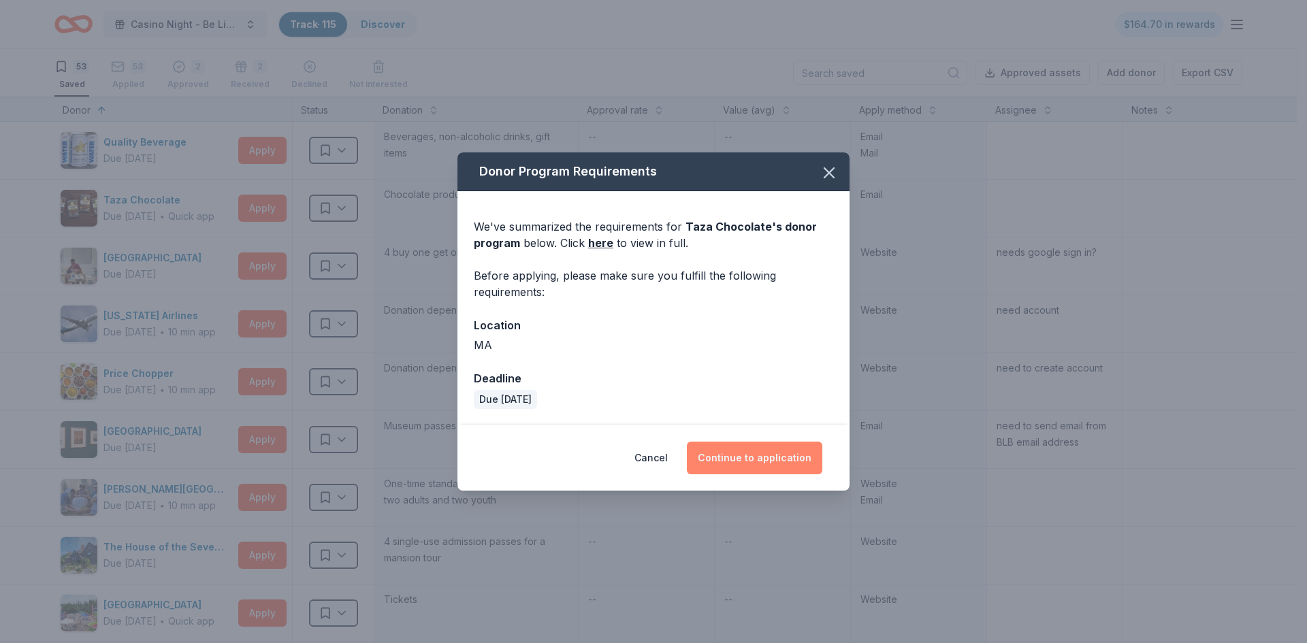
drag, startPoint x: 779, startPoint y: 462, endPoint x: 773, endPoint y: 457, distance: 8.2
click at [779, 462] on button "Continue to application" at bounding box center [754, 458] width 135 height 33
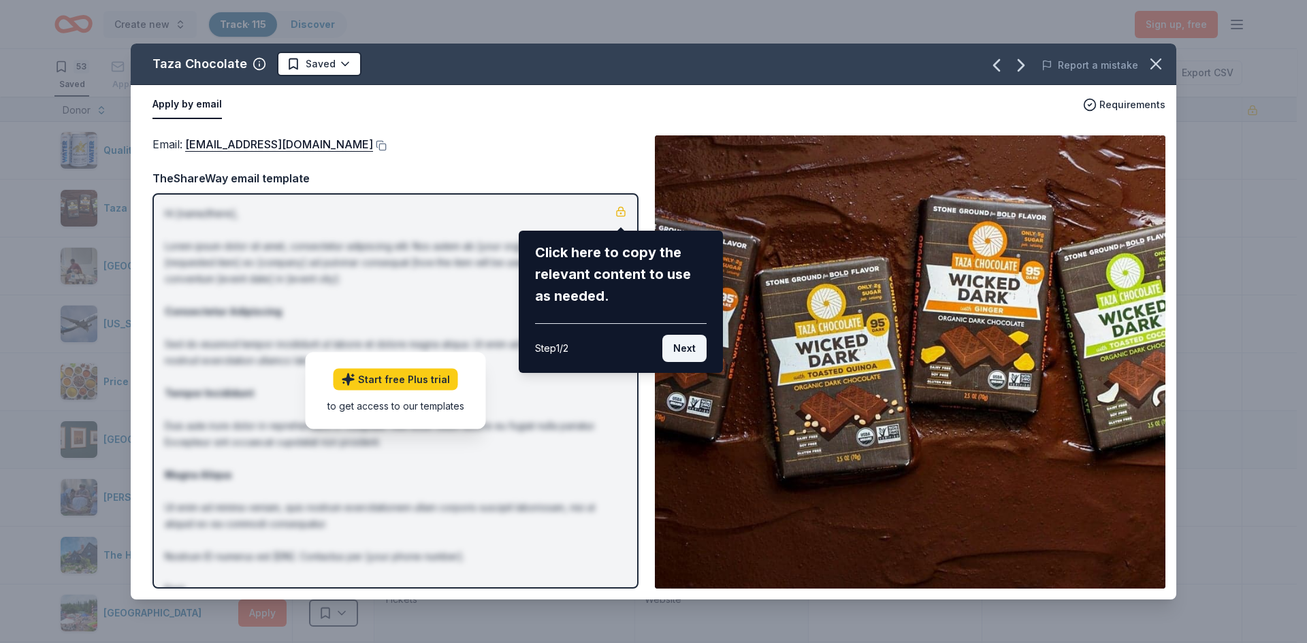
click at [681, 353] on button "Next" at bounding box center [684, 348] width 44 height 27
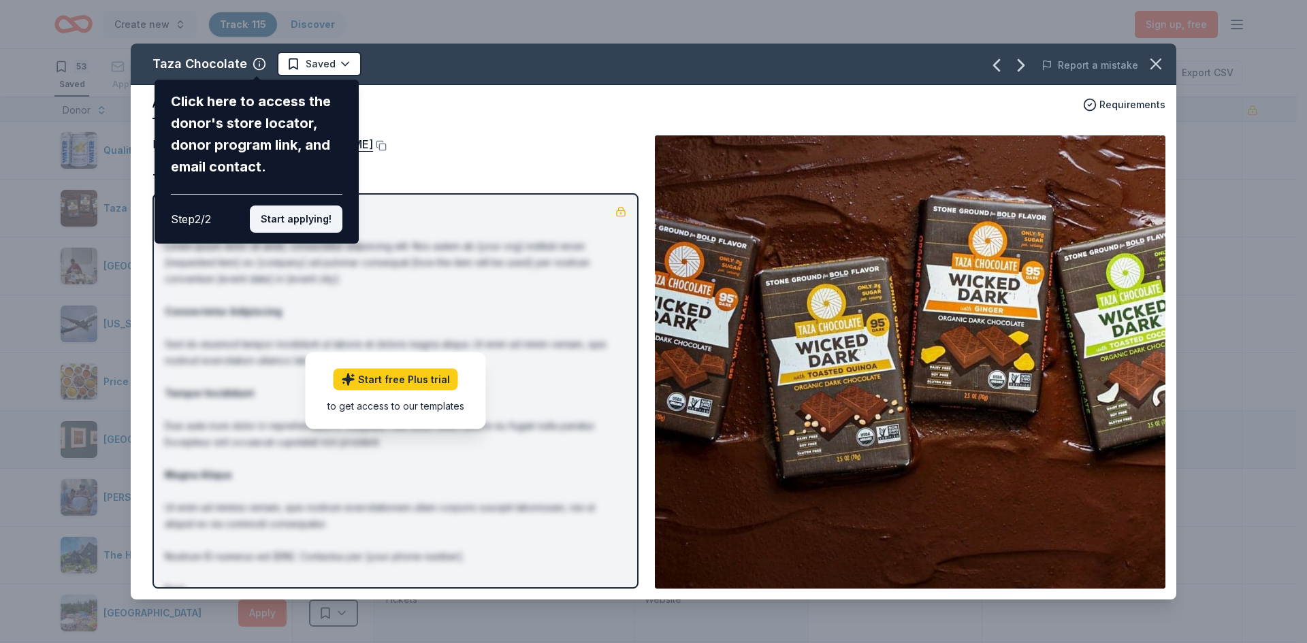
click at [292, 219] on button "Start applying!" at bounding box center [296, 219] width 93 height 27
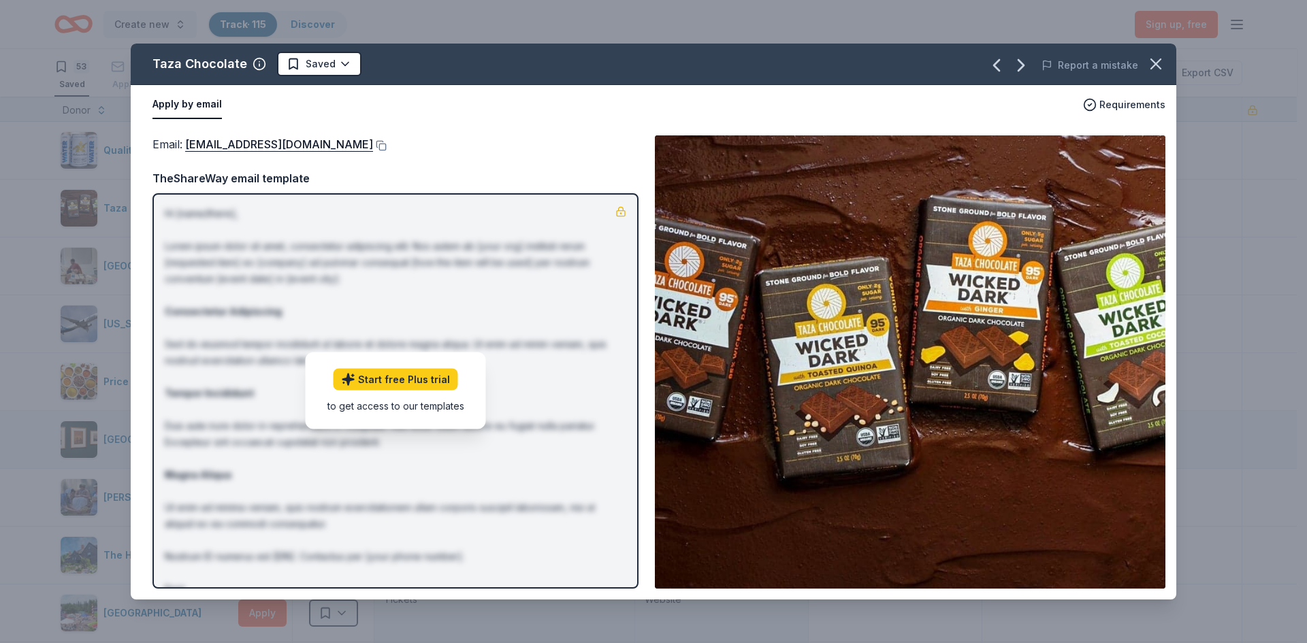
click at [605, 145] on div "Taza Chocolate Saved Report a mistake Apply by email Requirements Email : info@…" at bounding box center [654, 322] width 1046 height 556
click at [340, 66] on div "Taza Chocolate Saved Report a mistake Apply by email Requirements Email : info@…" at bounding box center [654, 322] width 1046 height 556
click at [1155, 63] on icon "button" at bounding box center [1156, 64] width 10 height 10
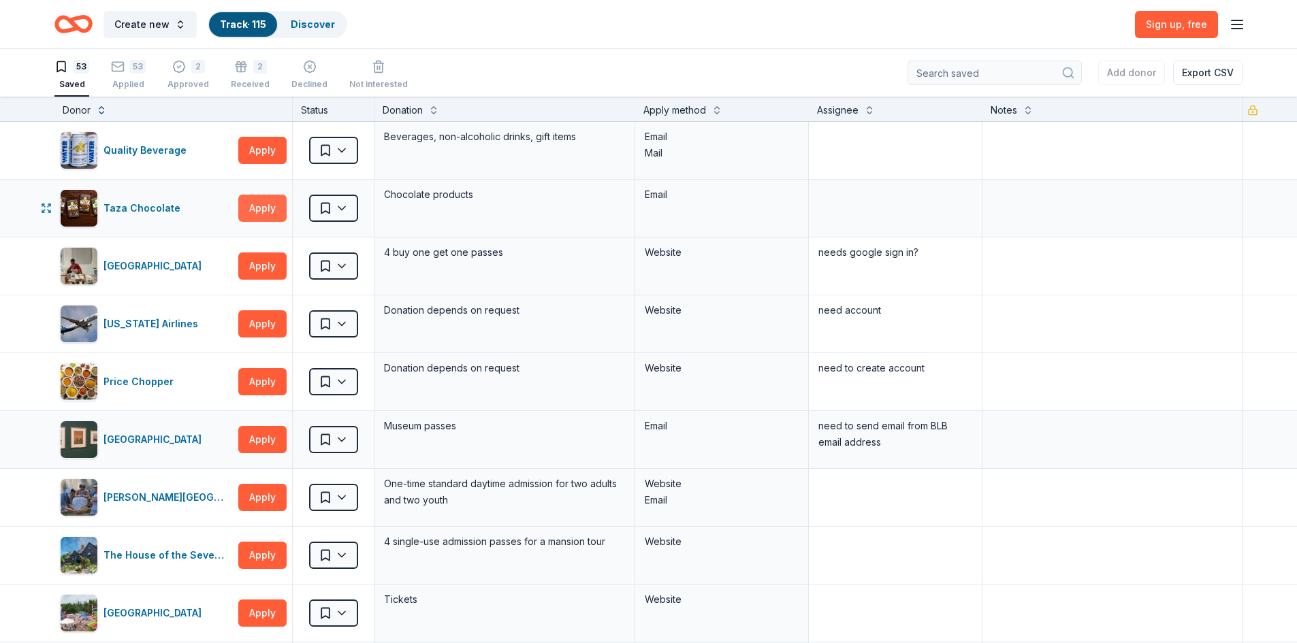
click at [257, 210] on button "Apply" at bounding box center [262, 208] width 48 height 27
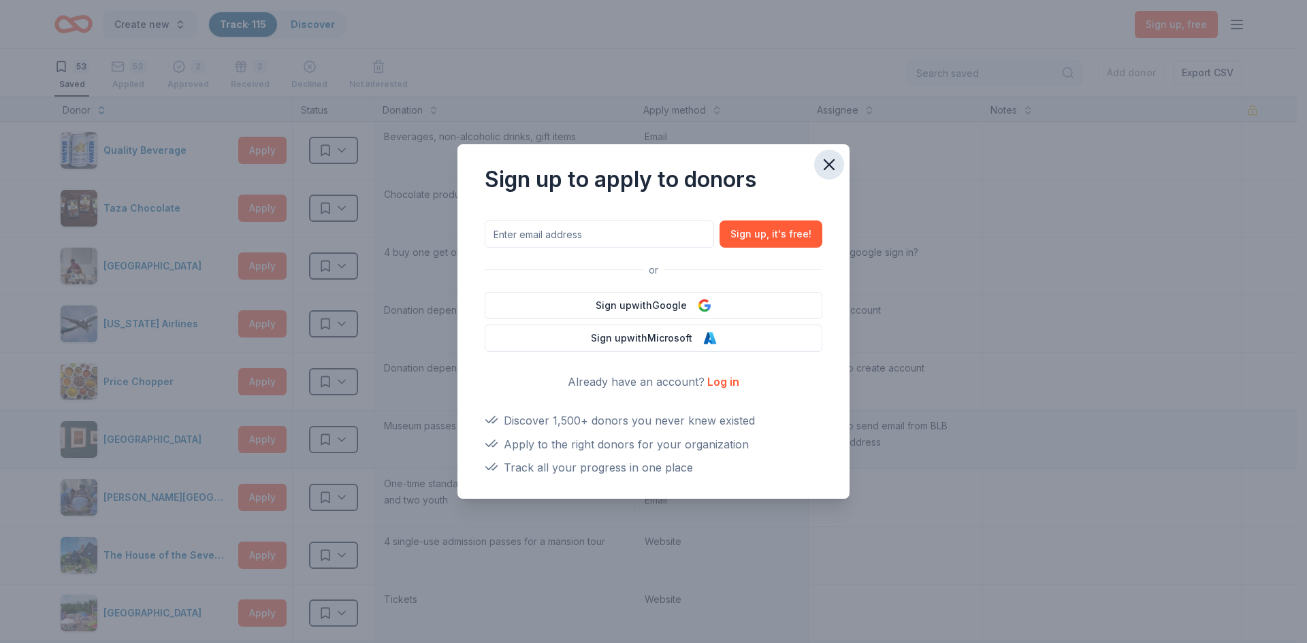
click at [835, 167] on icon "button" at bounding box center [829, 164] width 19 height 19
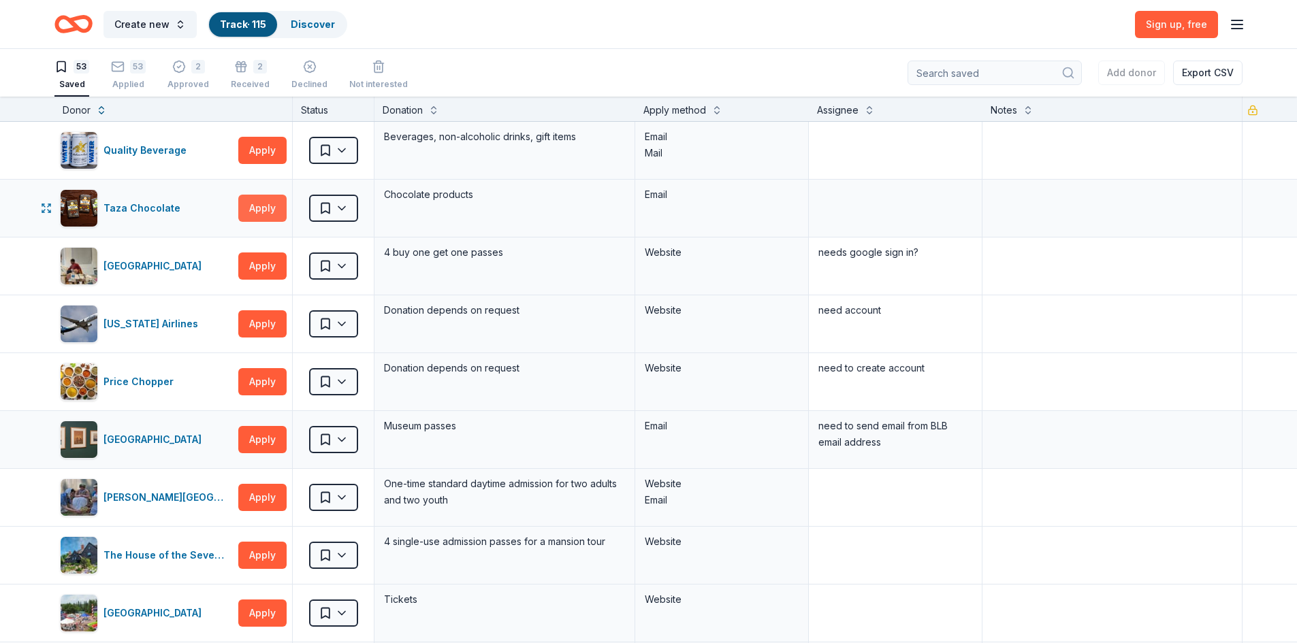
click at [260, 210] on button "Apply" at bounding box center [262, 208] width 48 height 27
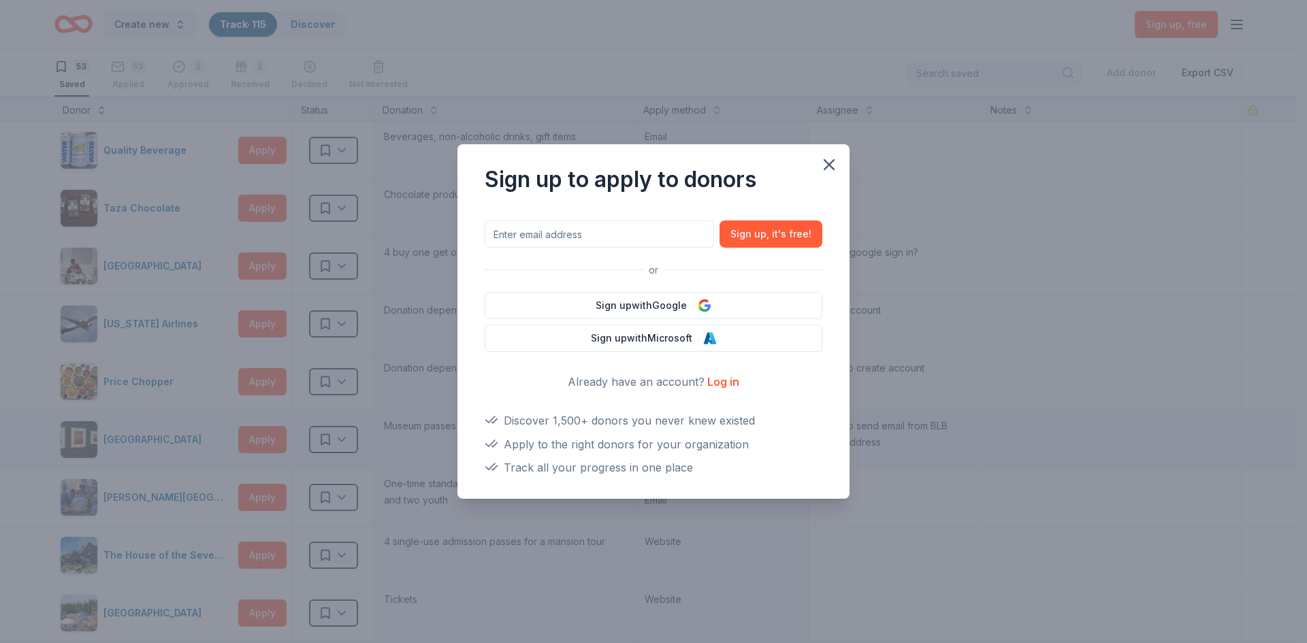
click at [726, 381] on link "Log in" at bounding box center [723, 382] width 32 height 14
click at [827, 163] on icon "button" at bounding box center [829, 165] width 10 height 10
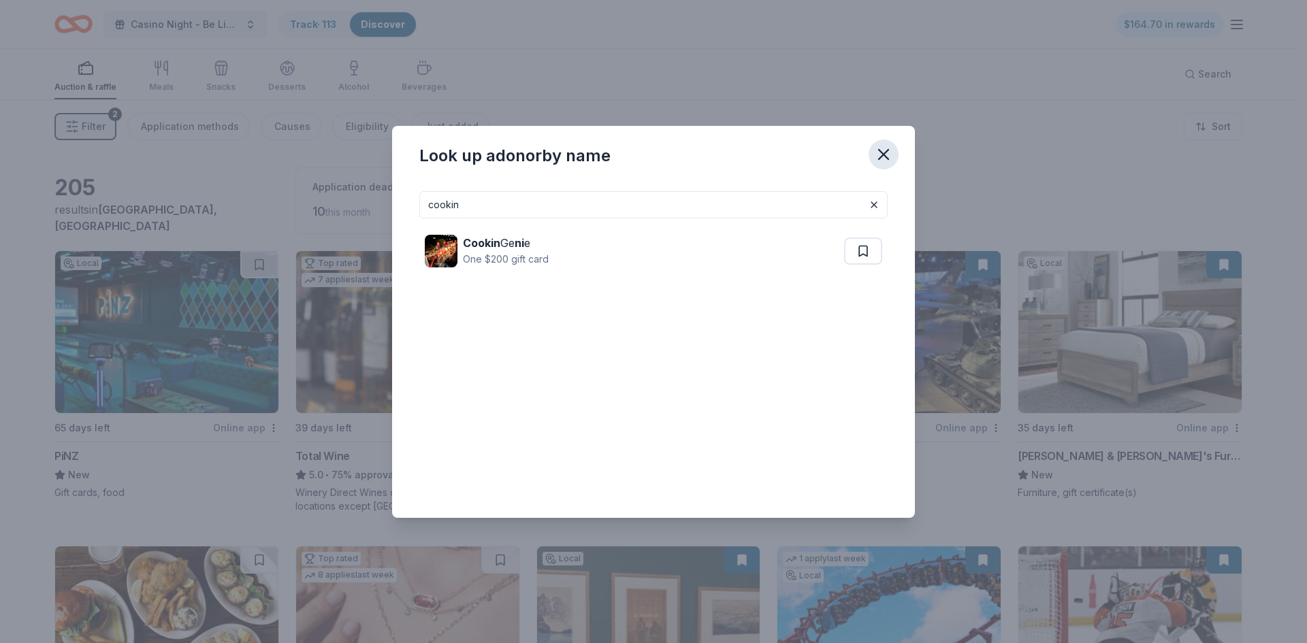
drag, startPoint x: 884, startPoint y: 155, endPoint x: 874, endPoint y: 151, distance: 10.1
click at [884, 155] on icon "button" at bounding box center [884, 155] width 10 height 10
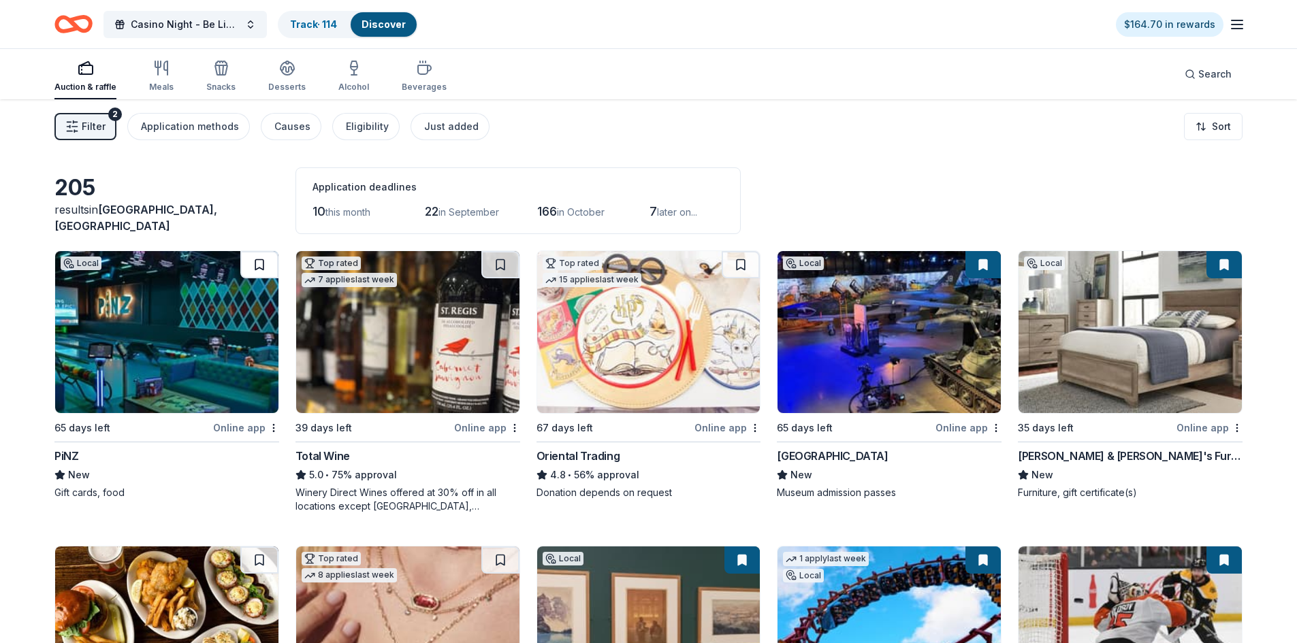
click at [257, 266] on button at bounding box center [259, 264] width 38 height 27
click at [306, 22] on link "Track · 115" at bounding box center [313, 24] width 46 height 12
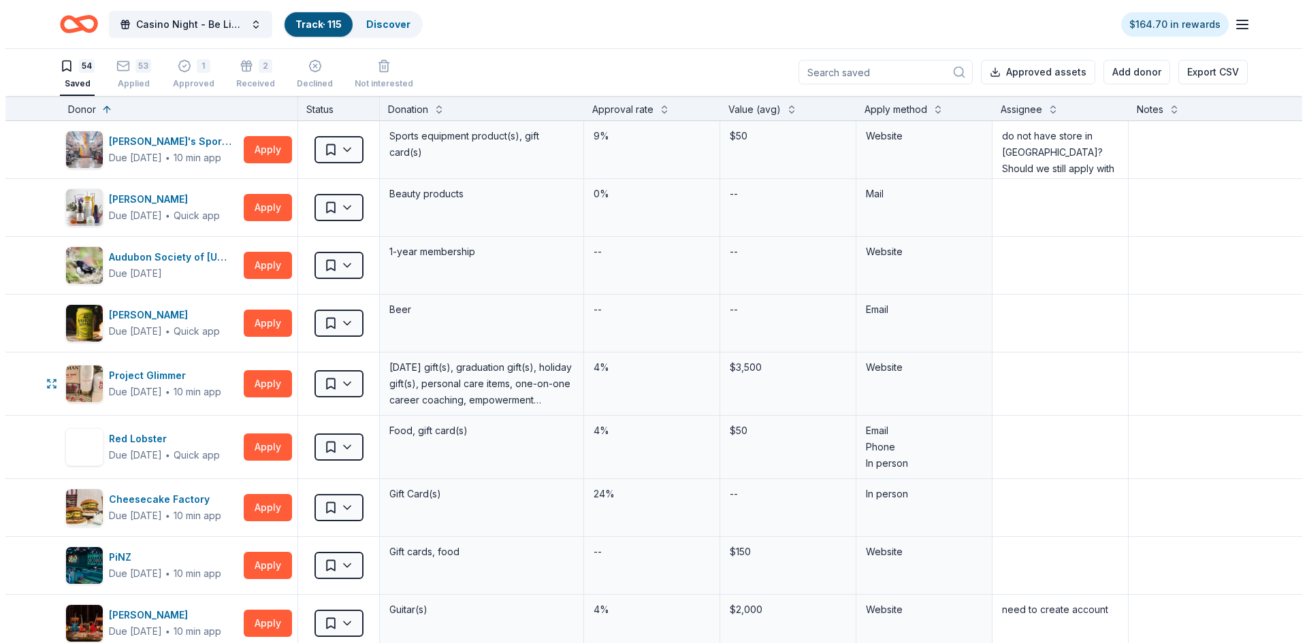
scroll to position [2383, 0]
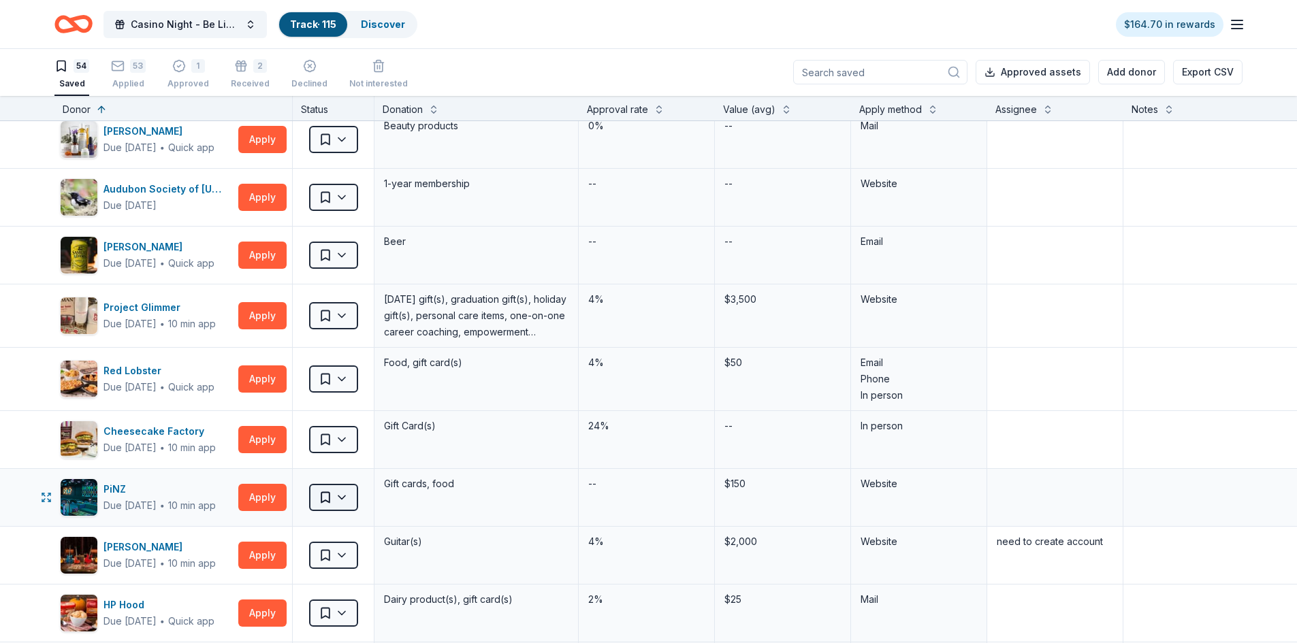
click at [345, 496] on html "Casino Night - Be Like Brit 15 Years Track · 115 Discover $164.70 in rewards 54…" at bounding box center [648, 320] width 1297 height 643
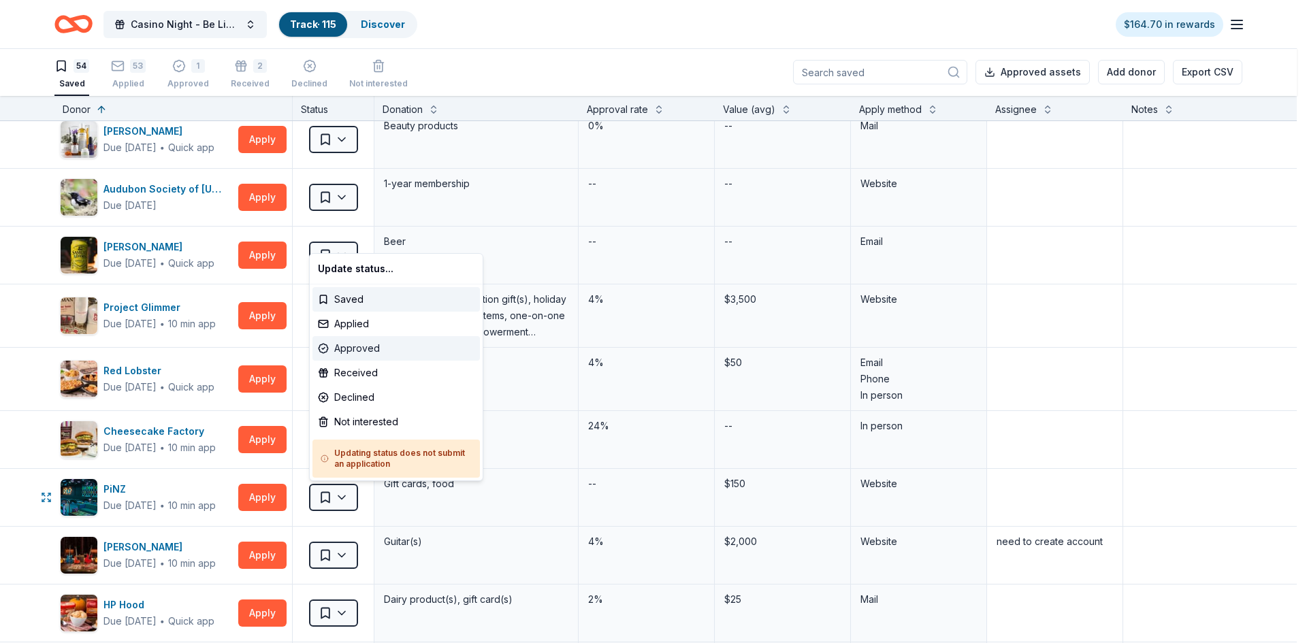
click at [365, 348] on div "Approved" at bounding box center [395, 348] width 167 height 25
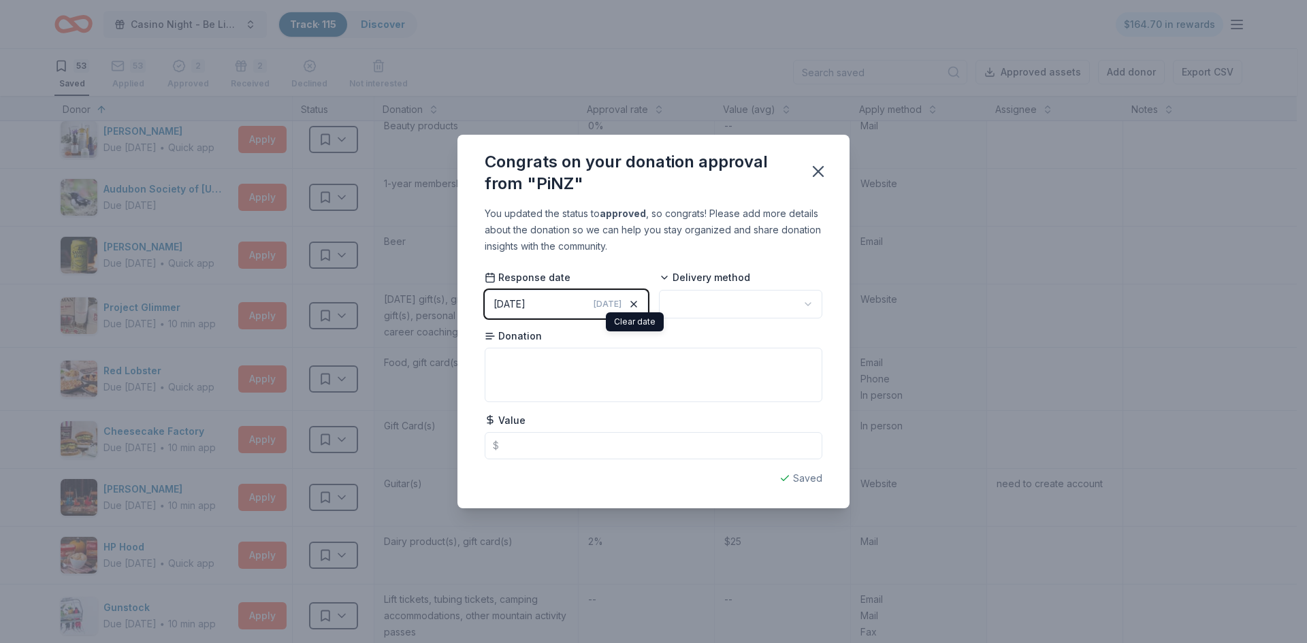
click at [634, 304] on icon "button" at bounding box center [633, 304] width 5 height 5
click at [634, 304] on button "Pick a date" at bounding box center [566, 304] width 163 height 29
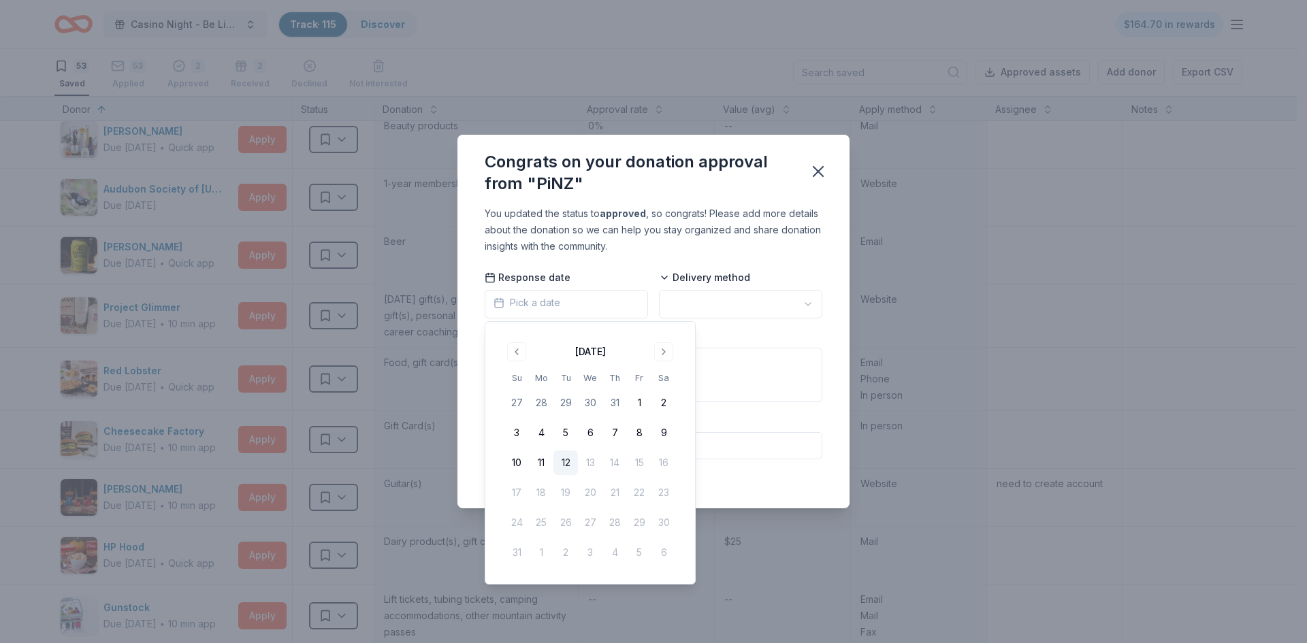
drag, startPoint x: 562, startPoint y: 432, endPoint x: 616, endPoint y: 382, distance: 73.7
click at [564, 432] on button "5" at bounding box center [565, 433] width 25 height 25
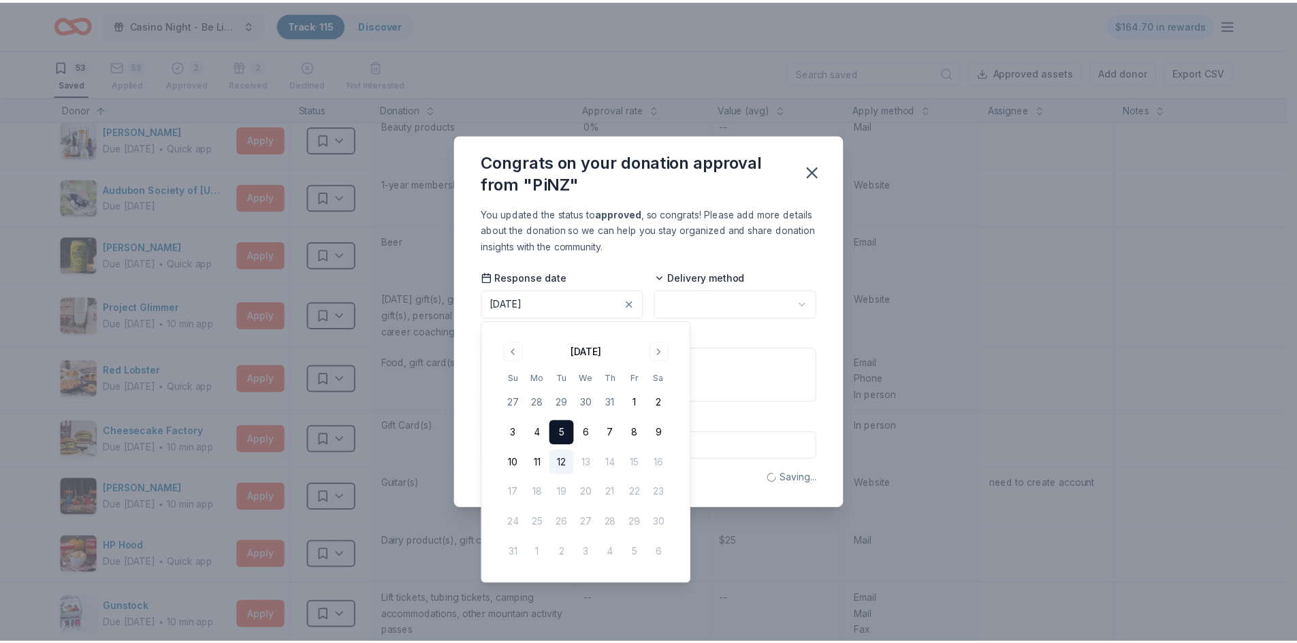
scroll to position [0, 0]
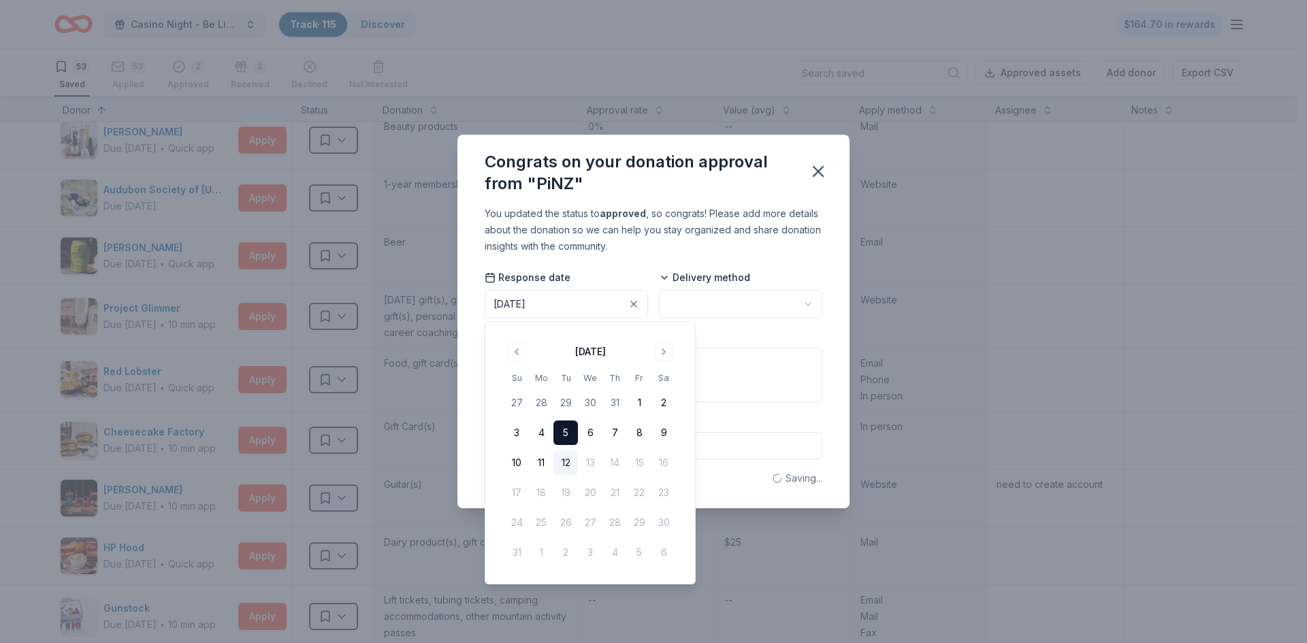
click at [703, 308] on html "Casino Night - Be Like Brit 15 Years Track · 115 Discover $164.70 in rewards 53…" at bounding box center [653, 321] width 1307 height 643
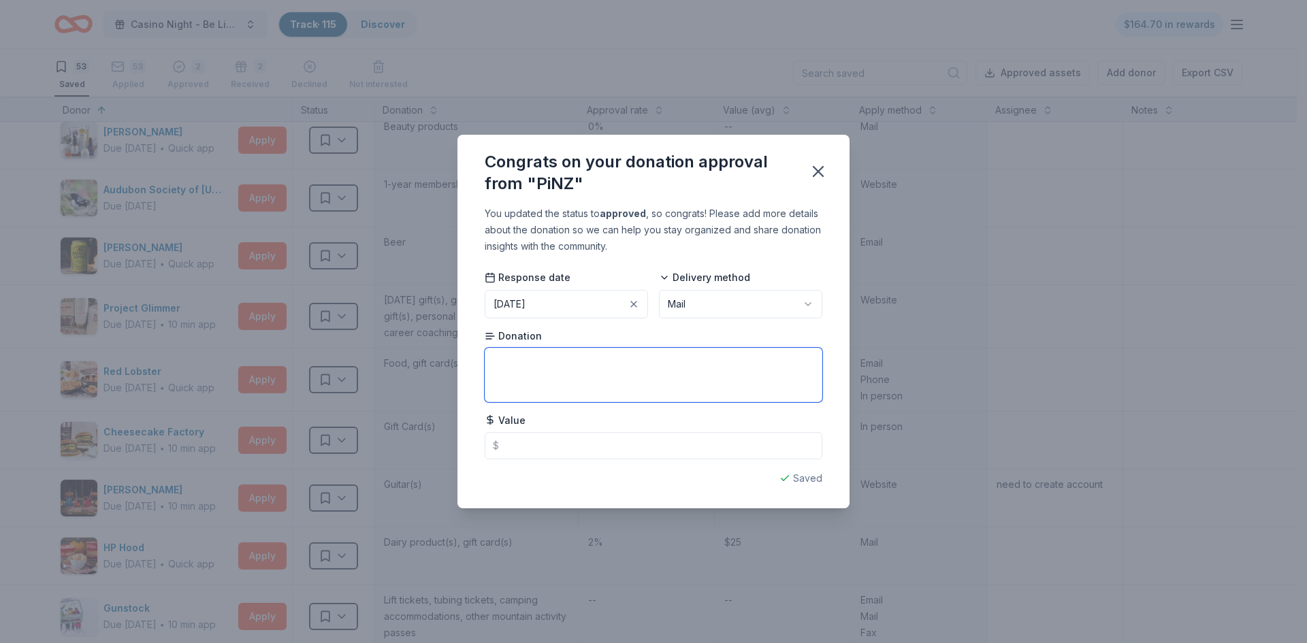
click at [657, 366] on textarea at bounding box center [654, 375] width 338 height 54
click at [821, 172] on icon "button" at bounding box center [818, 171] width 19 height 19
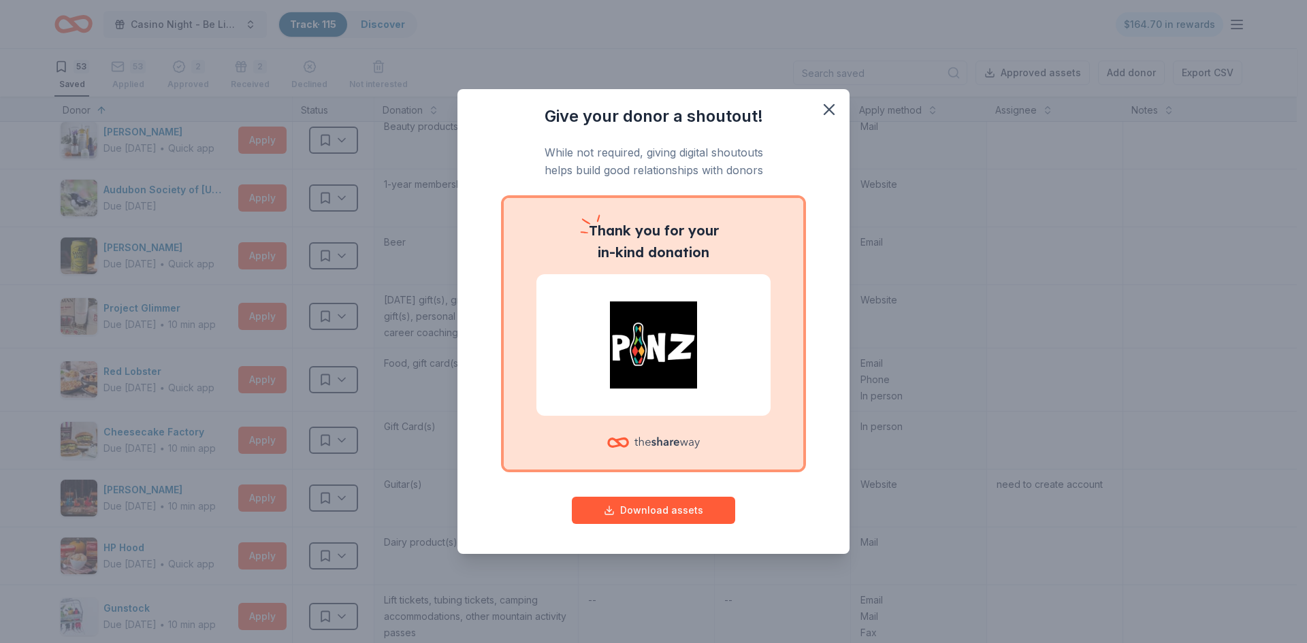
drag, startPoint x: 827, startPoint y: 108, endPoint x: 718, endPoint y: 96, distance: 109.6
click at [827, 108] on icon "button" at bounding box center [829, 110] width 10 height 10
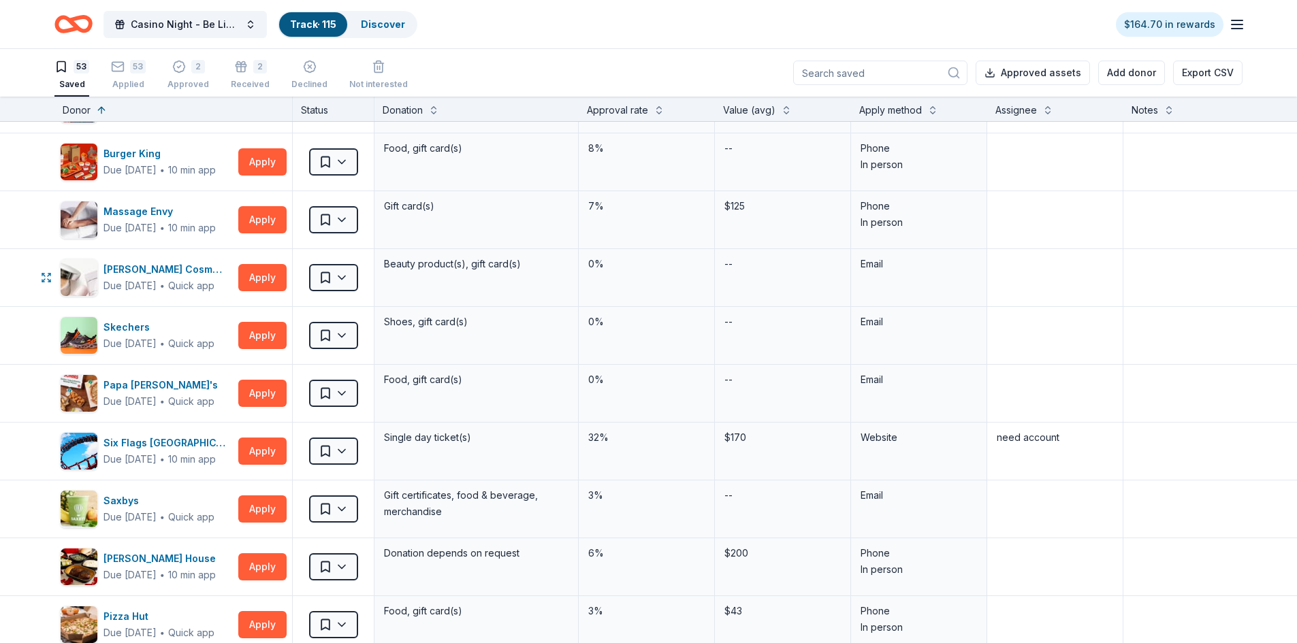
scroll to position [1430, 0]
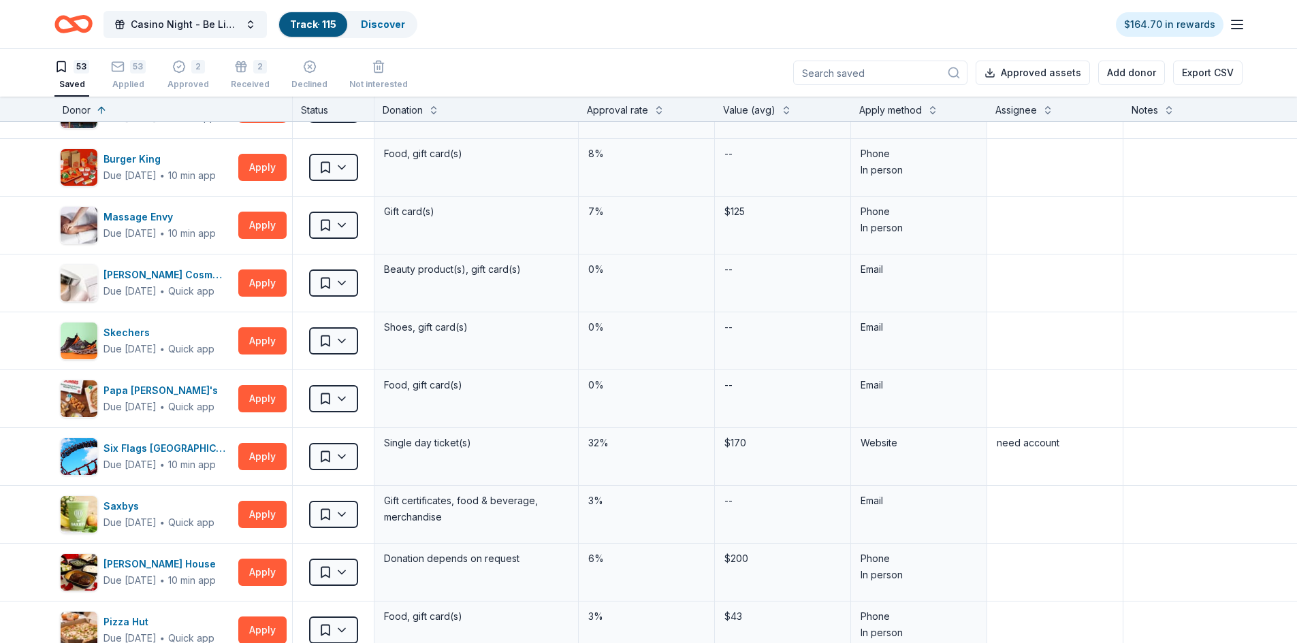
click at [77, 76] on div "53 Saved" at bounding box center [71, 75] width 35 height 30
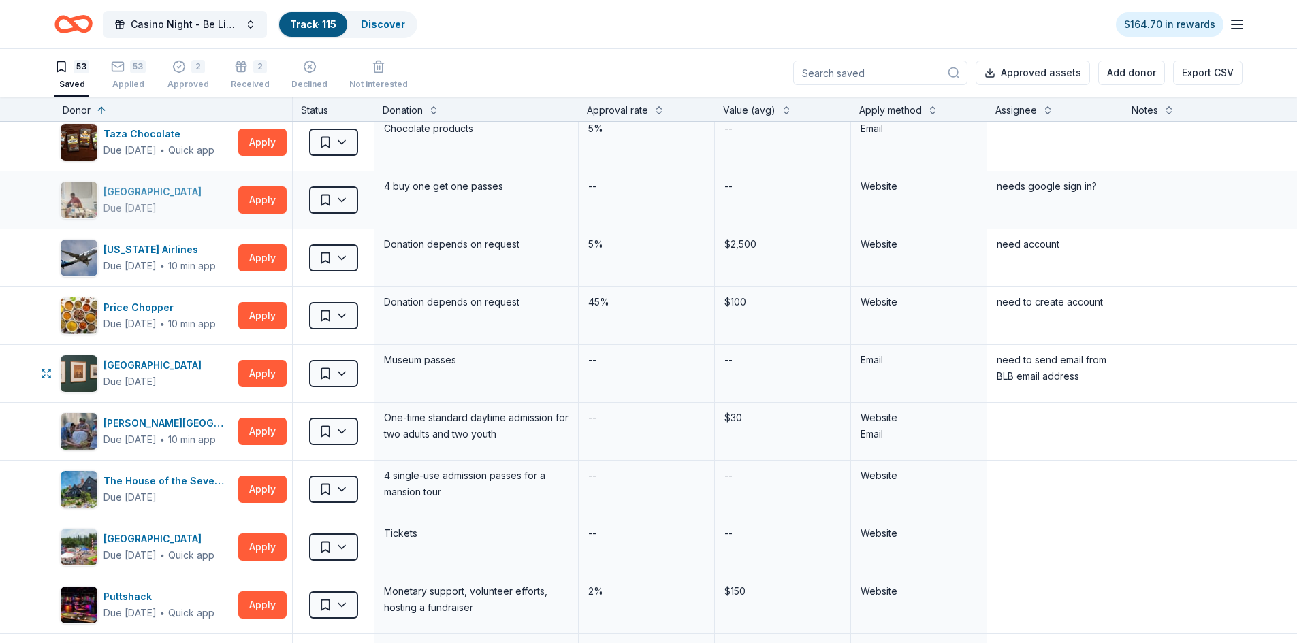
scroll to position [0, 0]
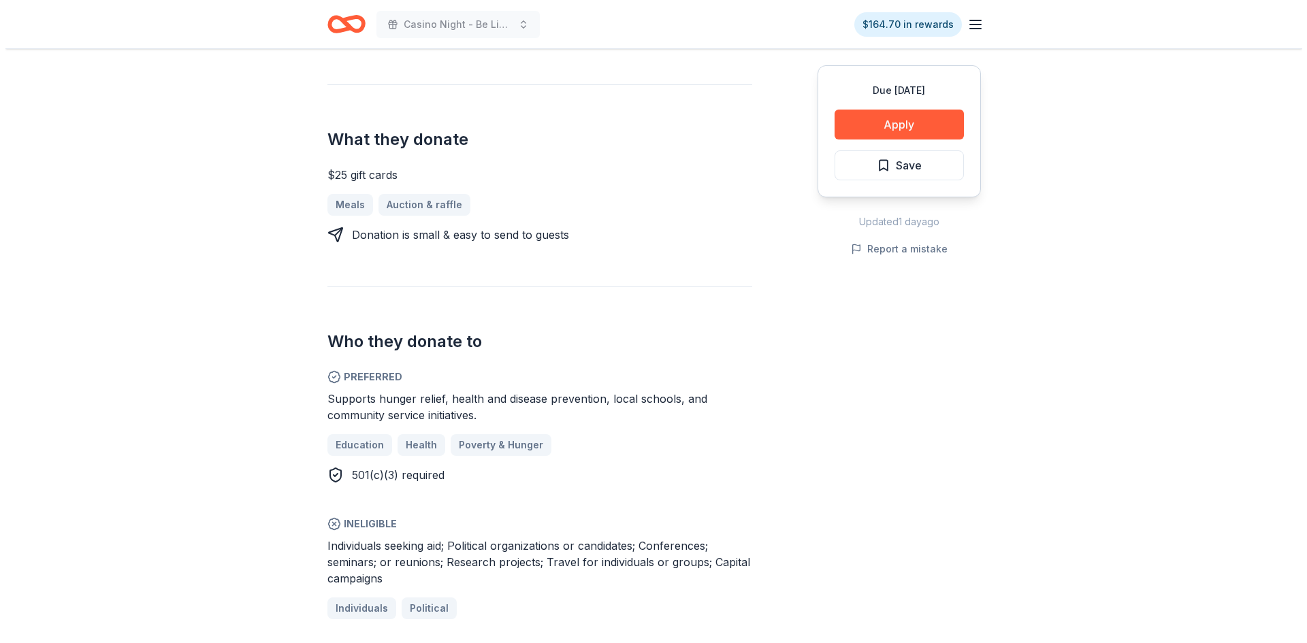
scroll to position [545, 0]
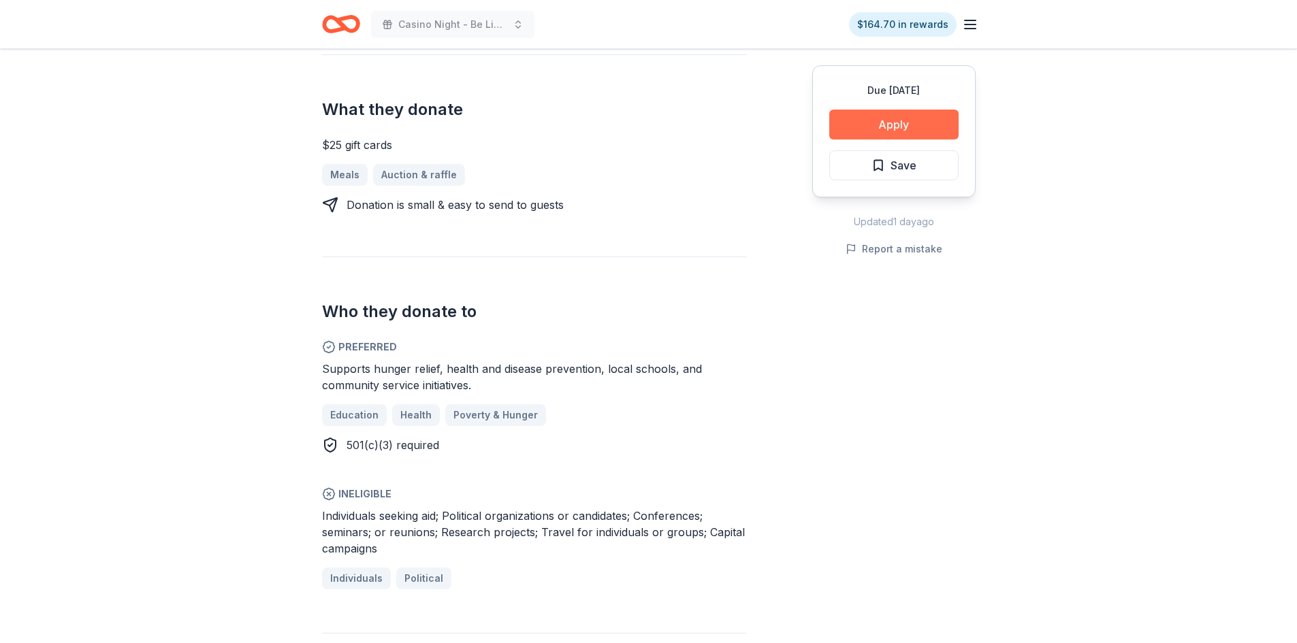
click at [894, 127] on button "Apply" at bounding box center [893, 125] width 129 height 30
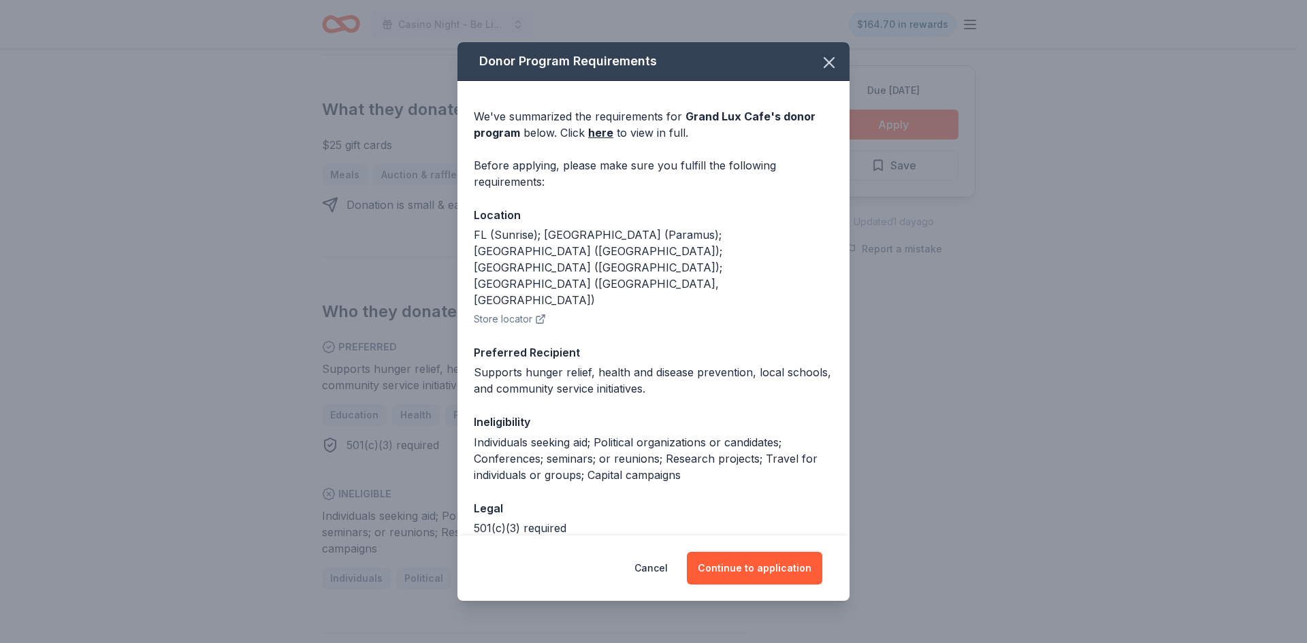
scroll to position [24, 0]
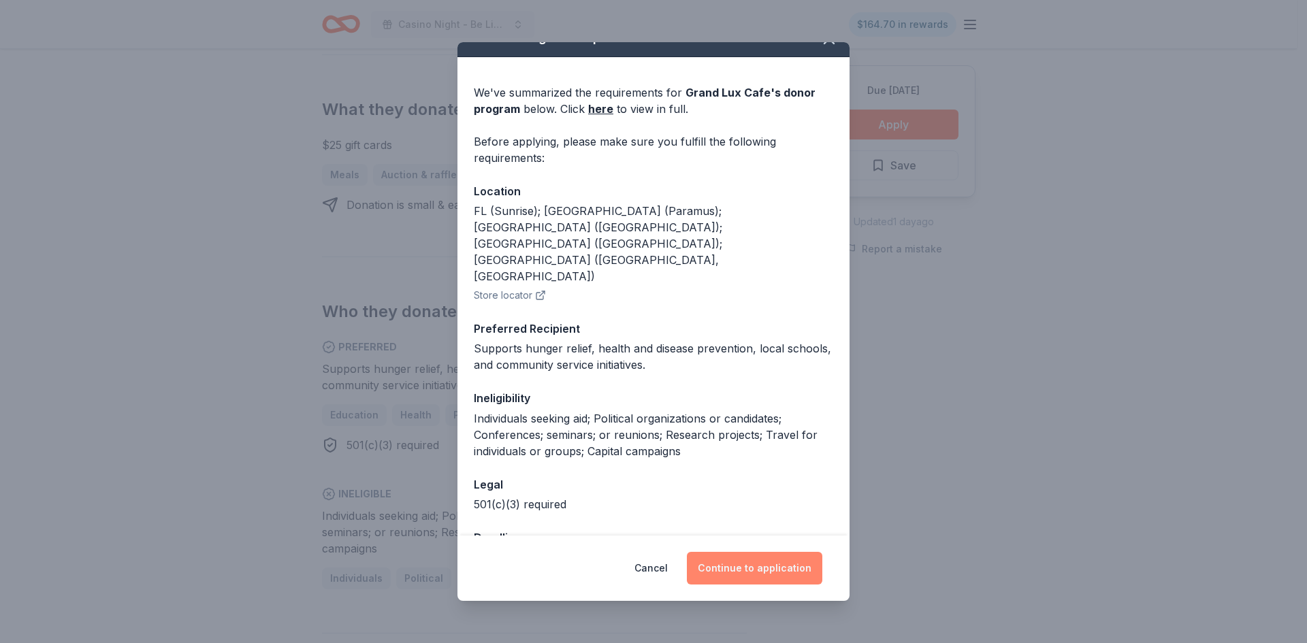
click at [739, 572] on button "Continue to application" at bounding box center [754, 568] width 135 height 33
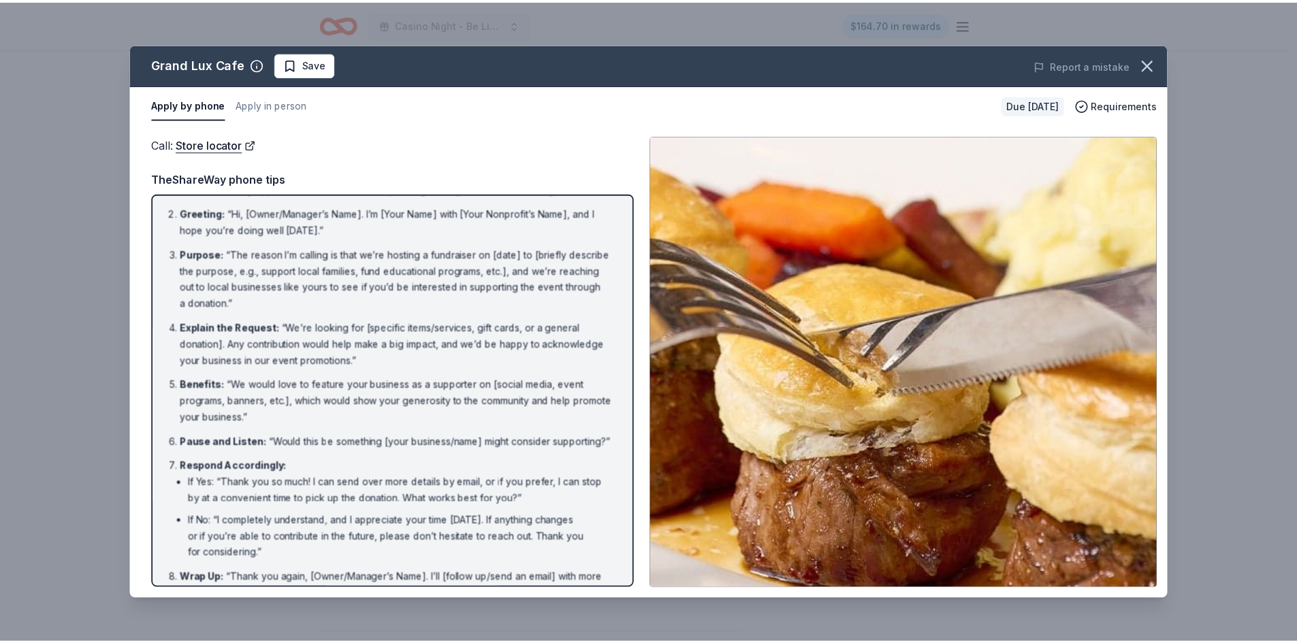
scroll to position [0, 0]
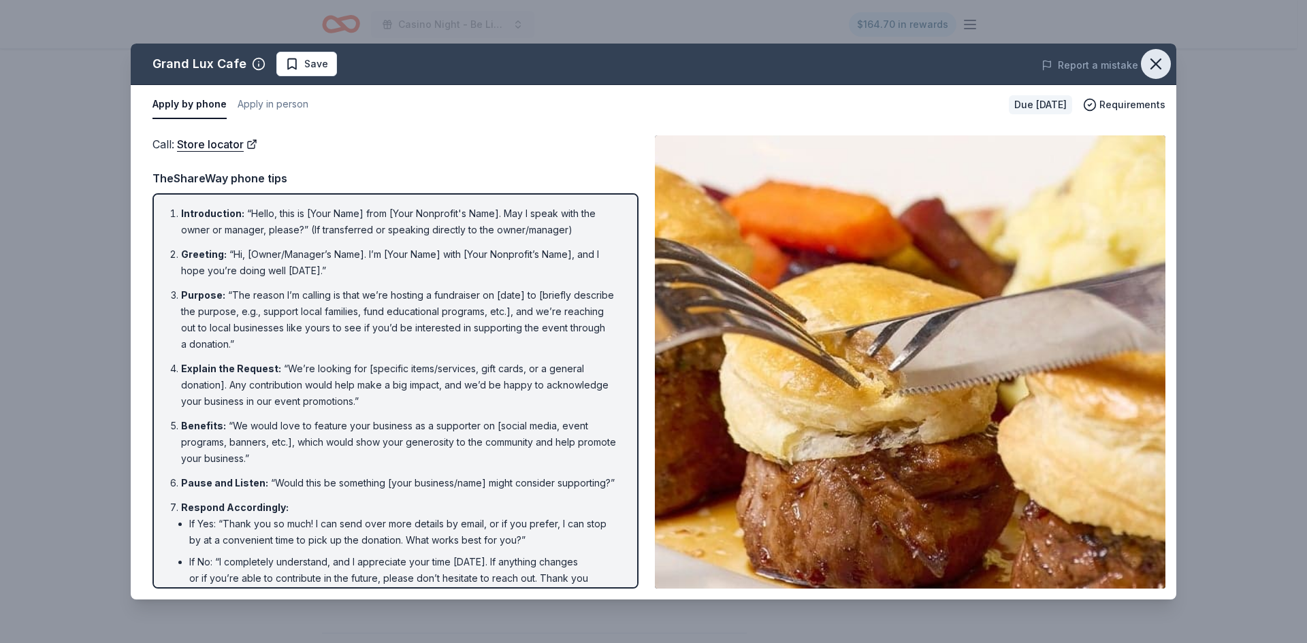
click at [1157, 67] on icon "button" at bounding box center [1155, 63] width 19 height 19
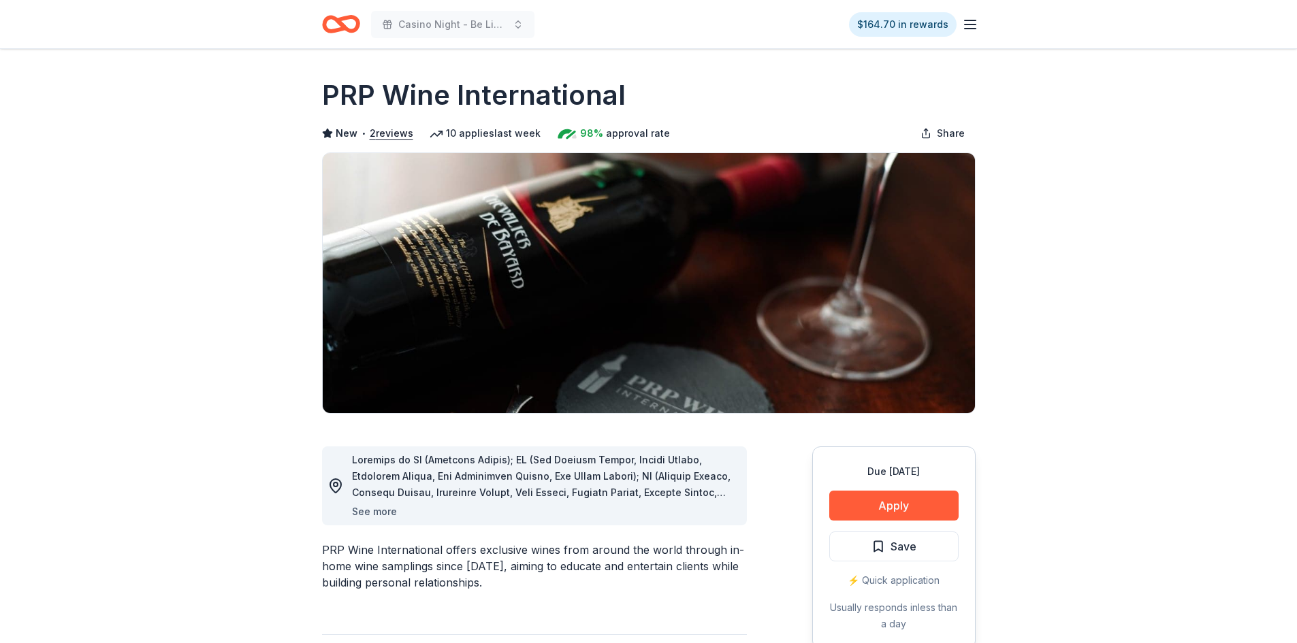
click at [385, 513] on button "See more" at bounding box center [374, 512] width 45 height 16
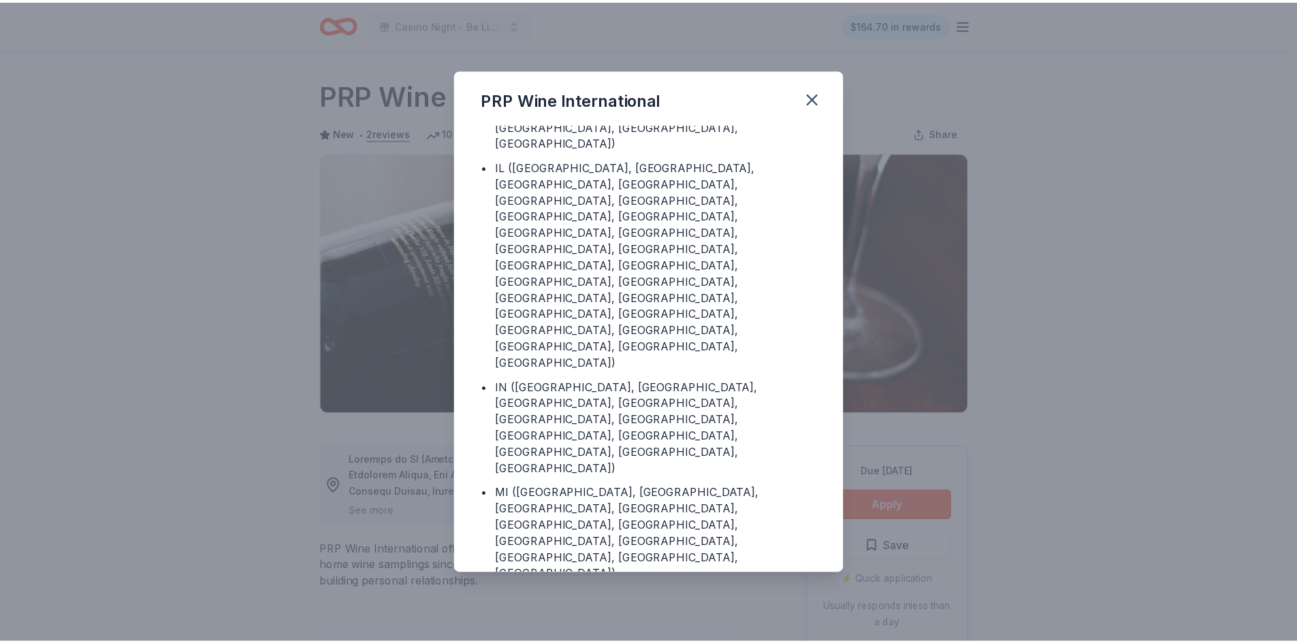
scroll to position [268, 0]
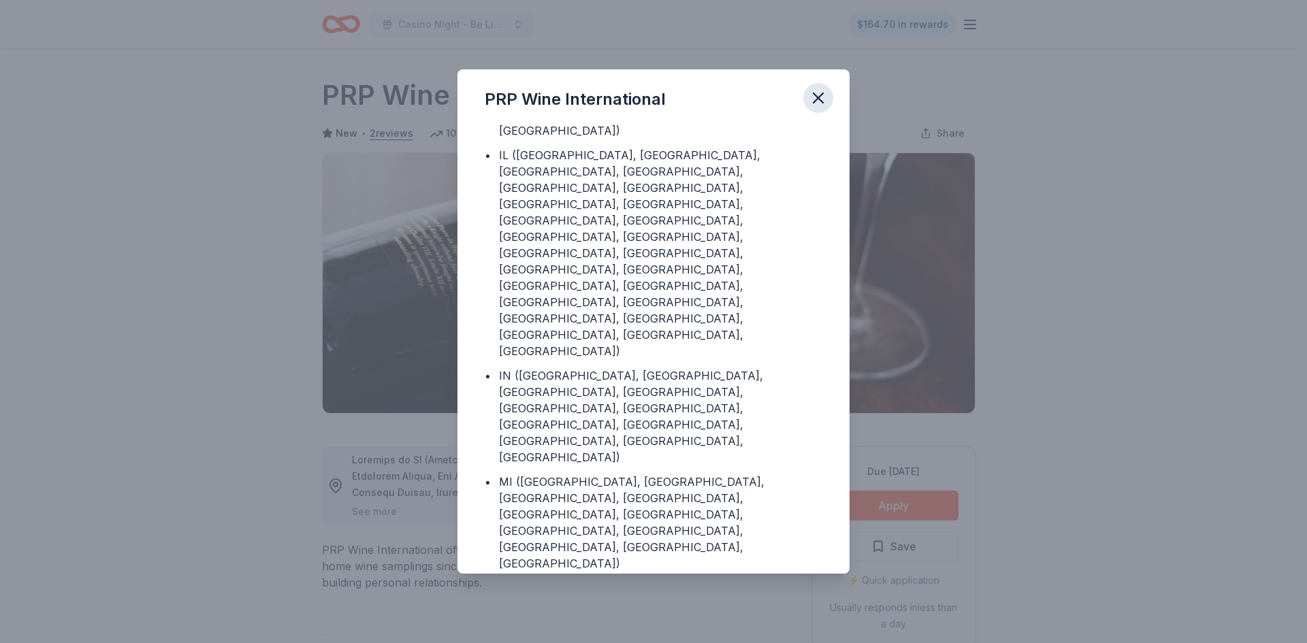
click at [822, 100] on icon "button" at bounding box center [818, 98] width 19 height 19
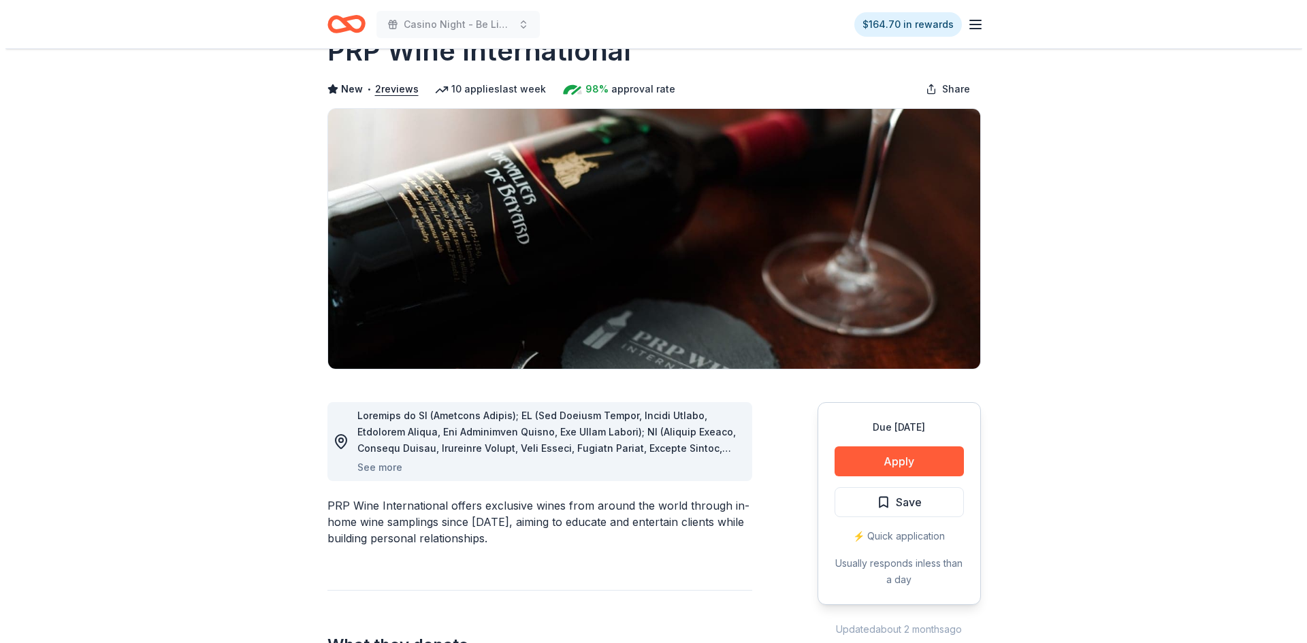
scroll to position [68, 0]
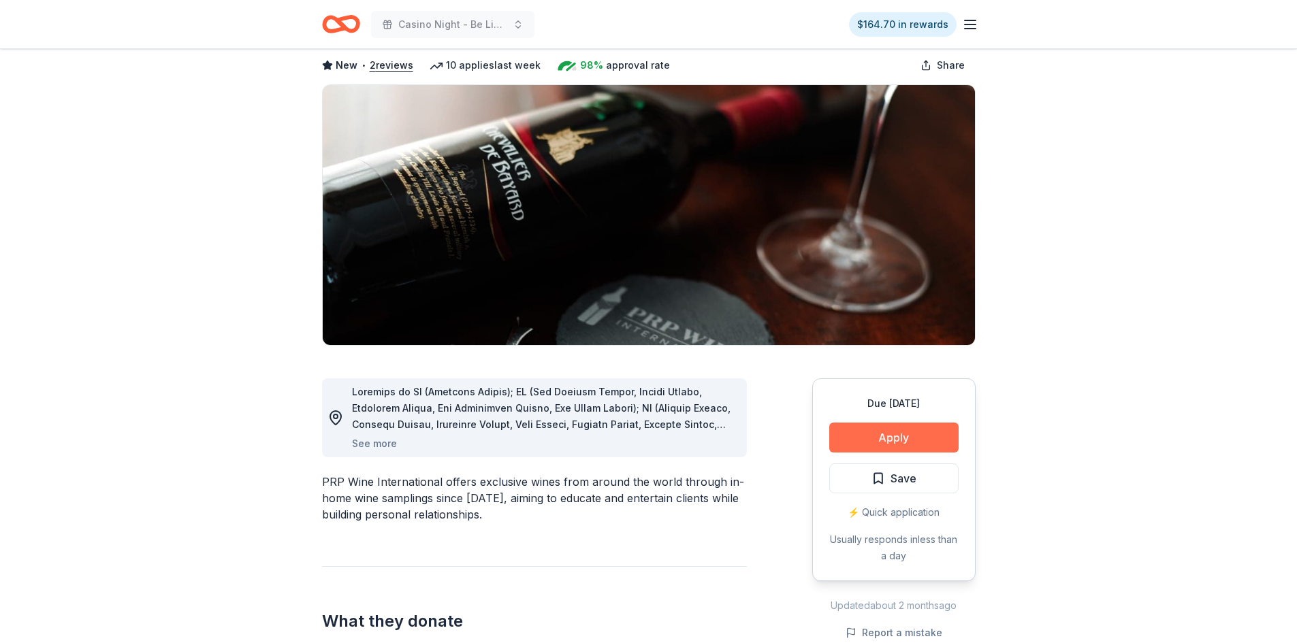
click at [893, 441] on button "Apply" at bounding box center [893, 438] width 129 height 30
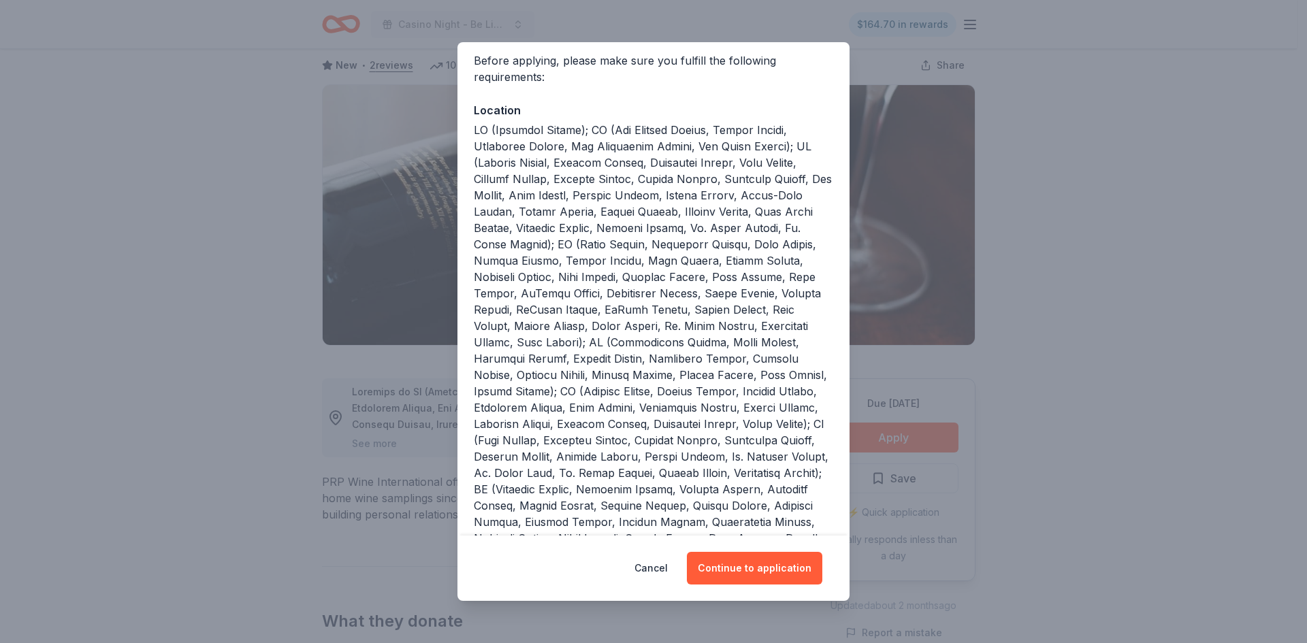
scroll to position [103, 0]
click at [773, 578] on button "Continue to application" at bounding box center [754, 568] width 135 height 33
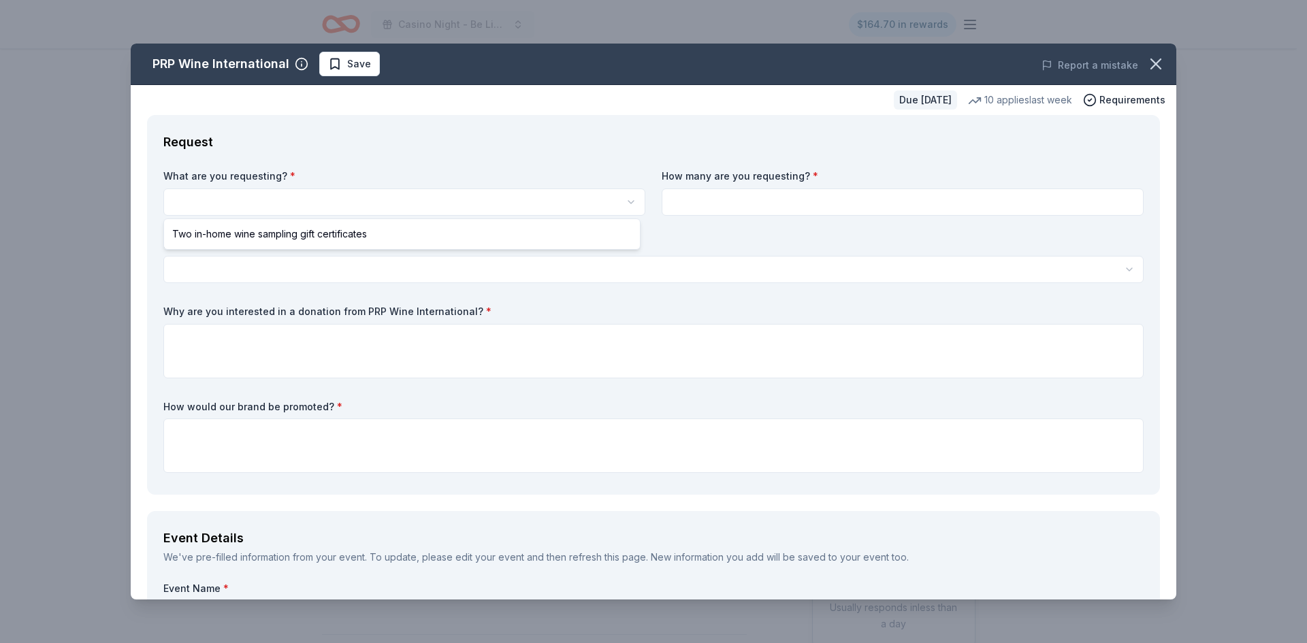
scroll to position [0, 0]
click at [444, 208] on html "Casino Night - Be Like Brit 15 Years $164.70 in rewards Due [DATE] Share PRP Wi…" at bounding box center [653, 321] width 1307 height 643
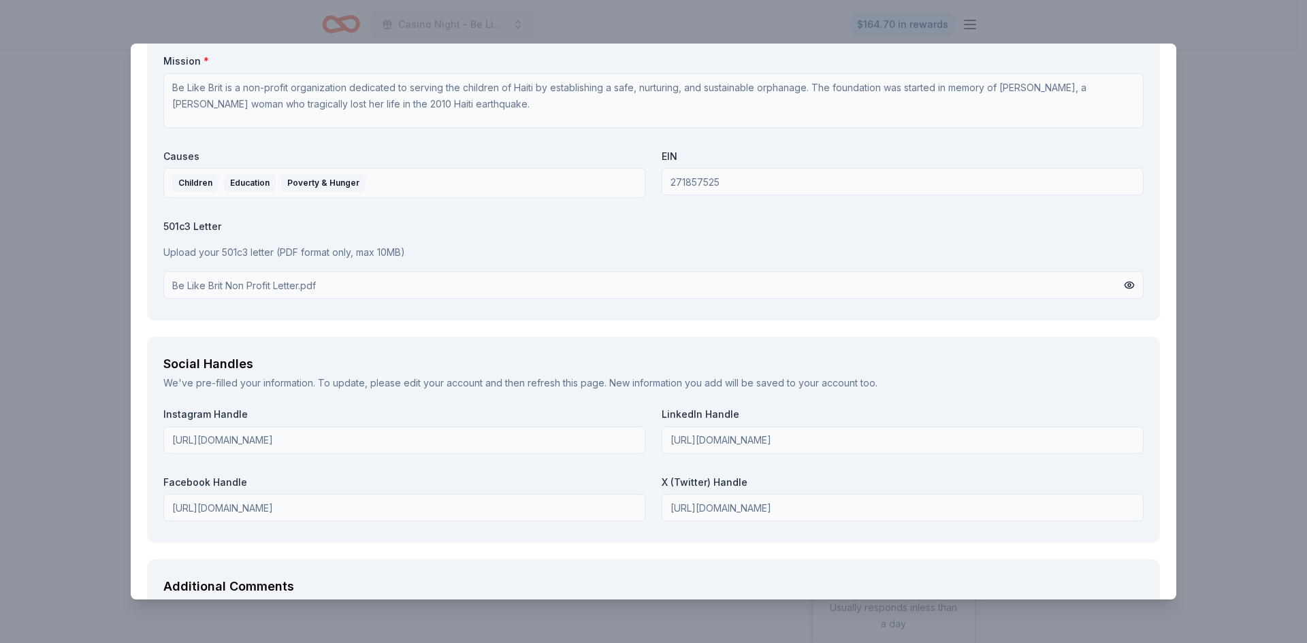
scroll to position [1089, 0]
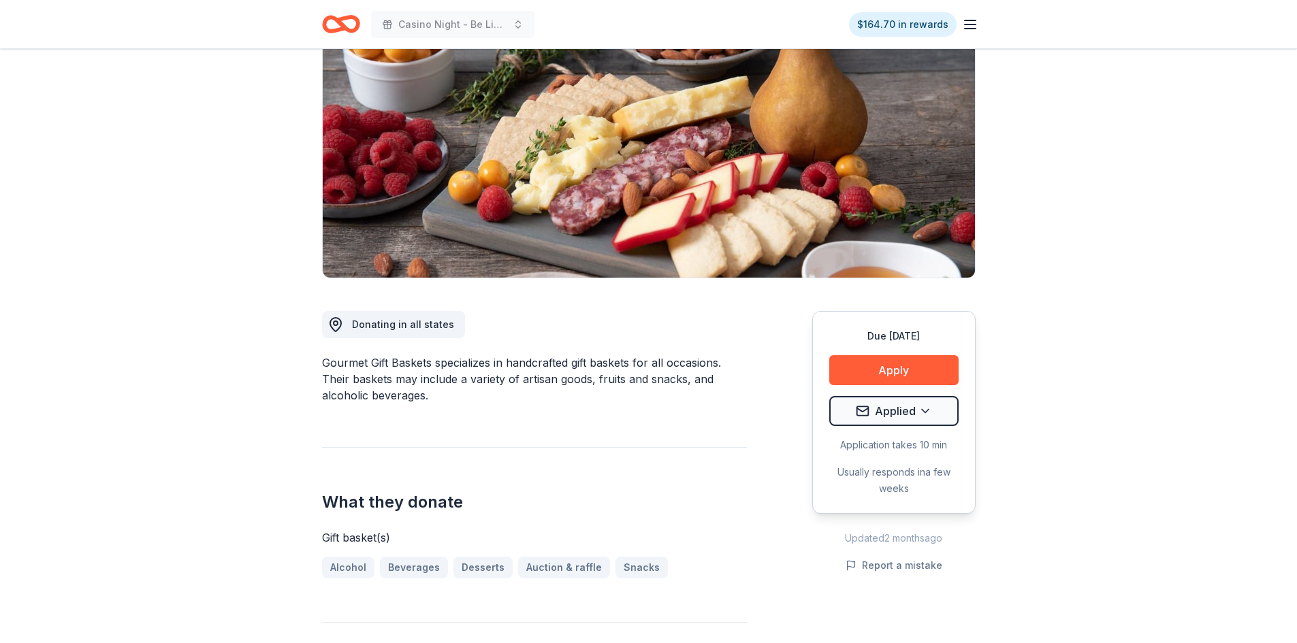
scroll to position [136, 0]
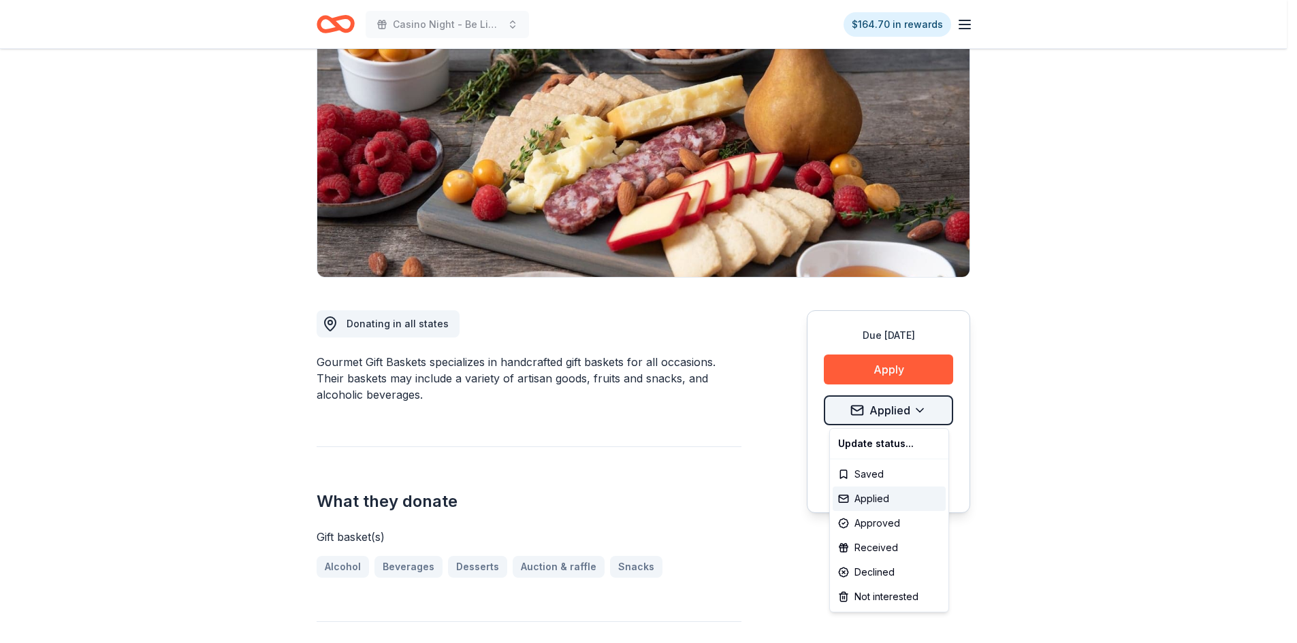
click at [923, 406] on html "Casino Night - Be Like Brit 15 Years $164.70 in rewards Due [DATE] Share Gourme…" at bounding box center [648, 185] width 1297 height 643
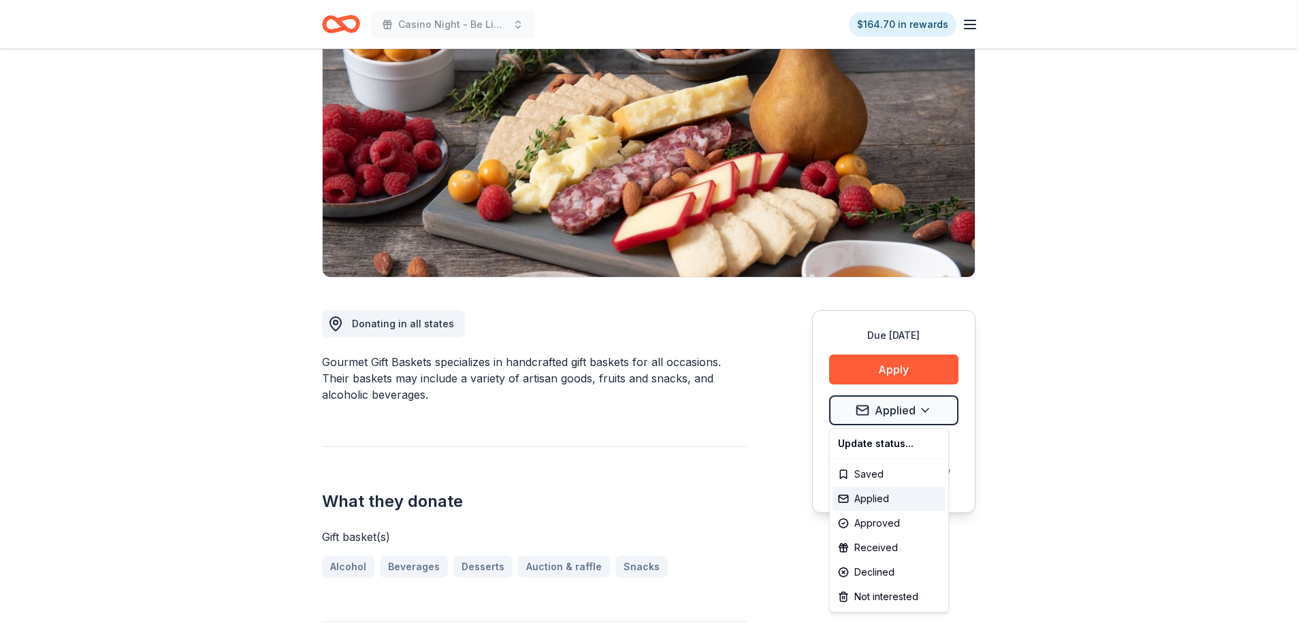
click at [1031, 400] on html "Casino Night - Be Like Brit 15 Years $164.70 in rewards Due [DATE] Share Gourme…" at bounding box center [653, 185] width 1307 height 643
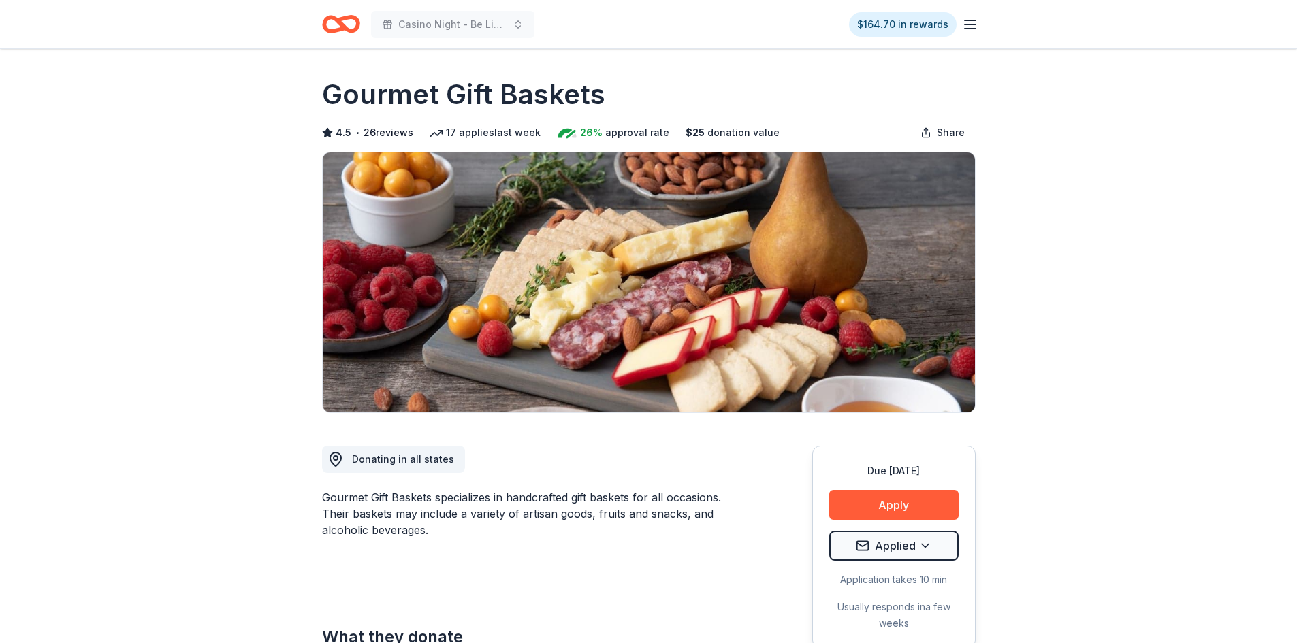
scroll to position [0, 0]
